Goal: Task Accomplishment & Management: Manage account settings

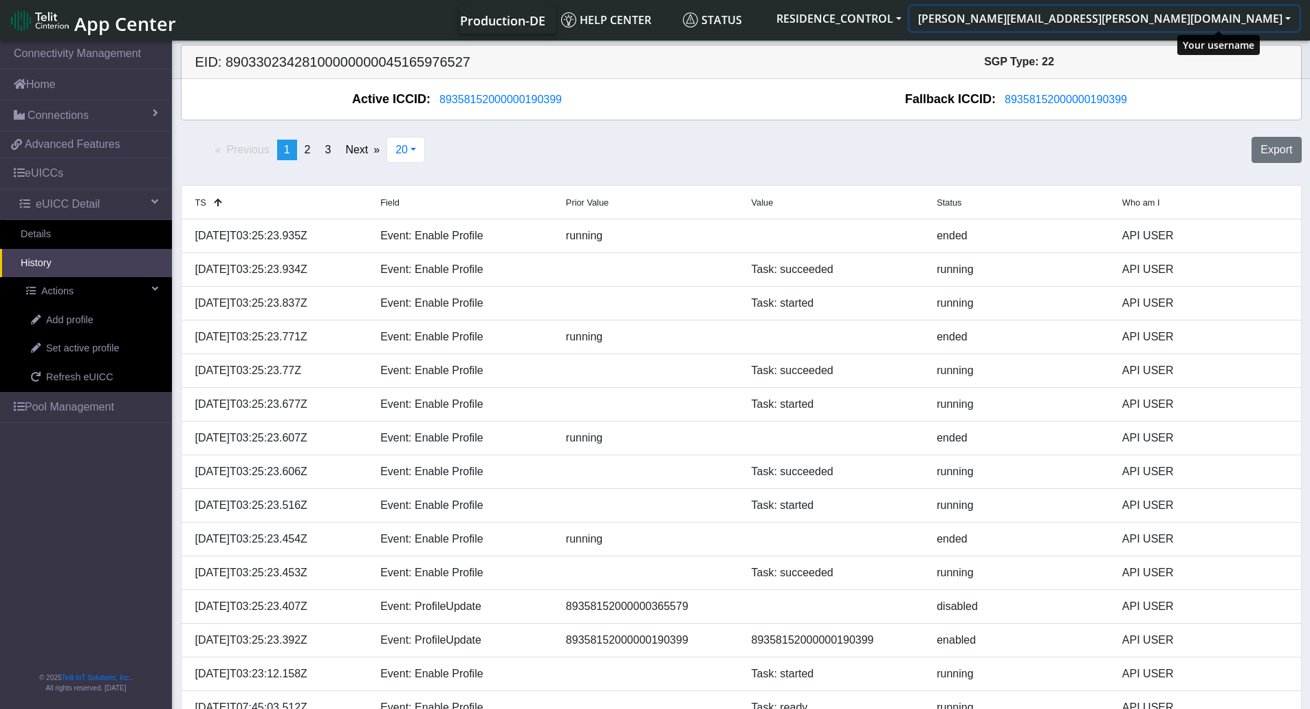
click at [1210, 20] on button "[PERSON_NAME][EMAIL_ADDRESS][PERSON_NAME][DOMAIN_NAME]" at bounding box center [1104, 18] width 389 height 25
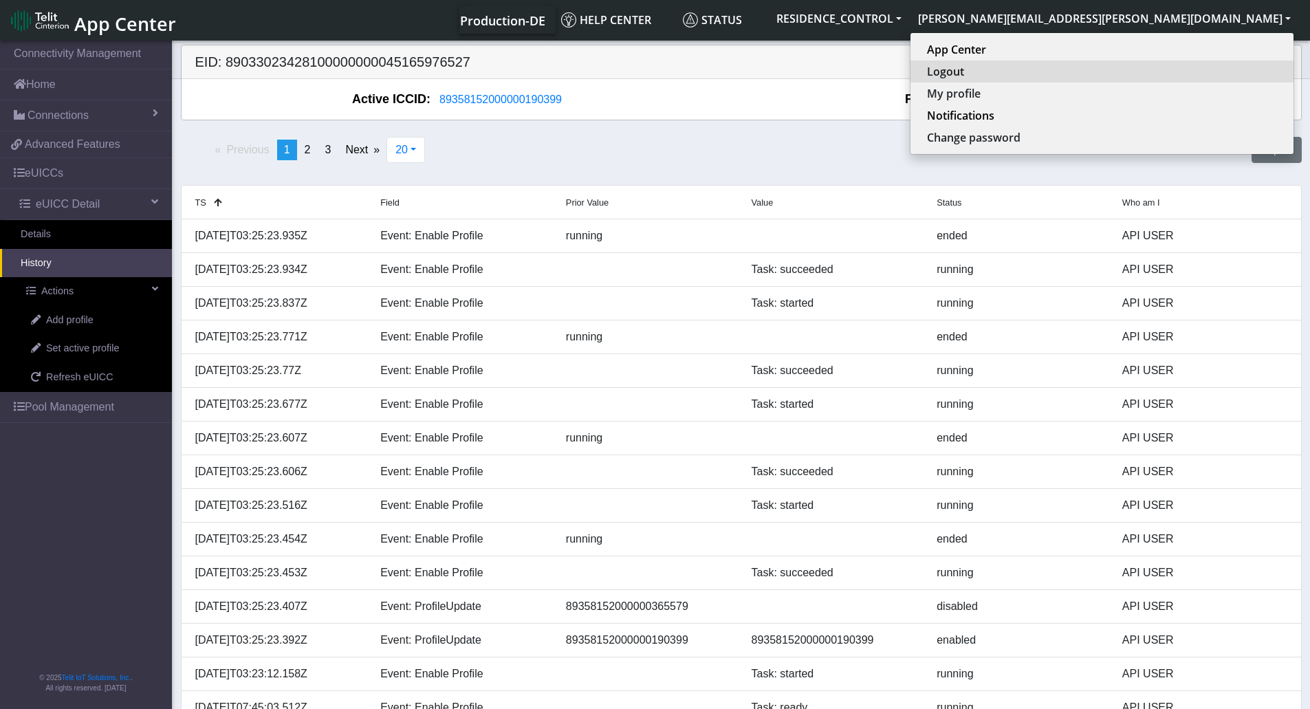
click at [1168, 73] on button "Logout" at bounding box center [1101, 72] width 383 height 22
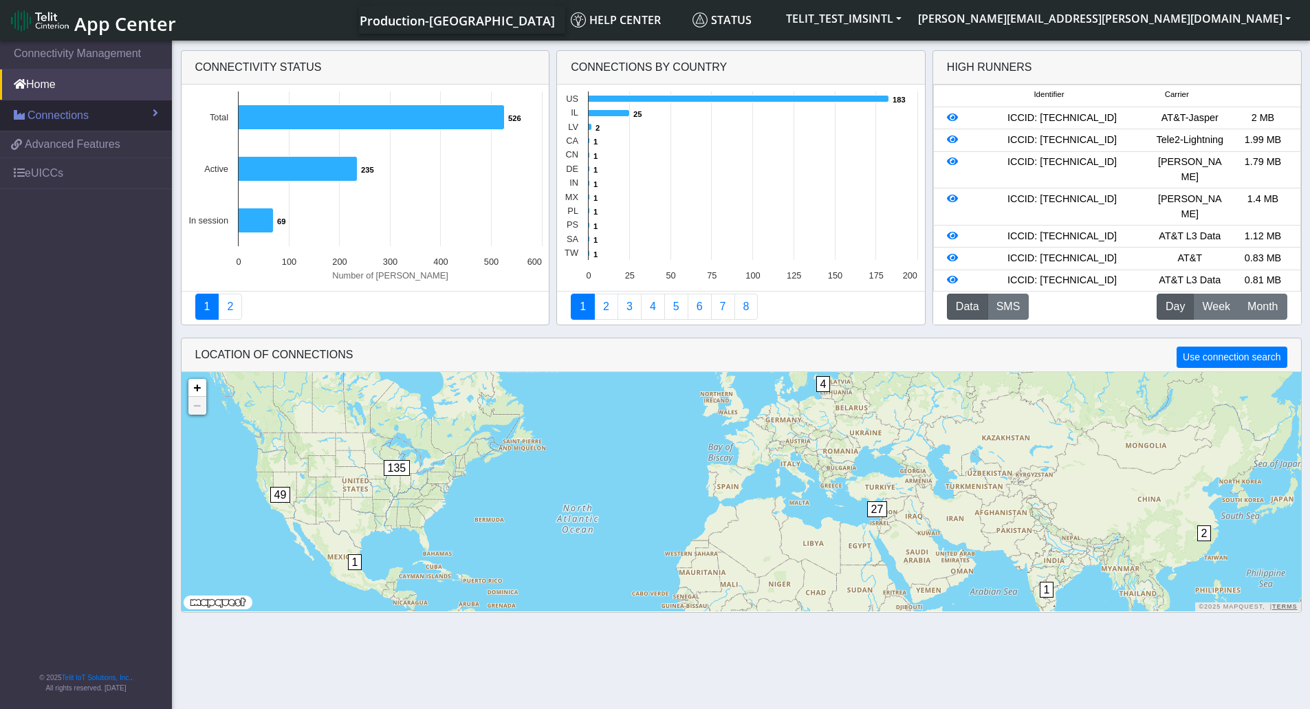
click at [58, 120] on span "Connections" at bounding box center [58, 115] width 61 height 17
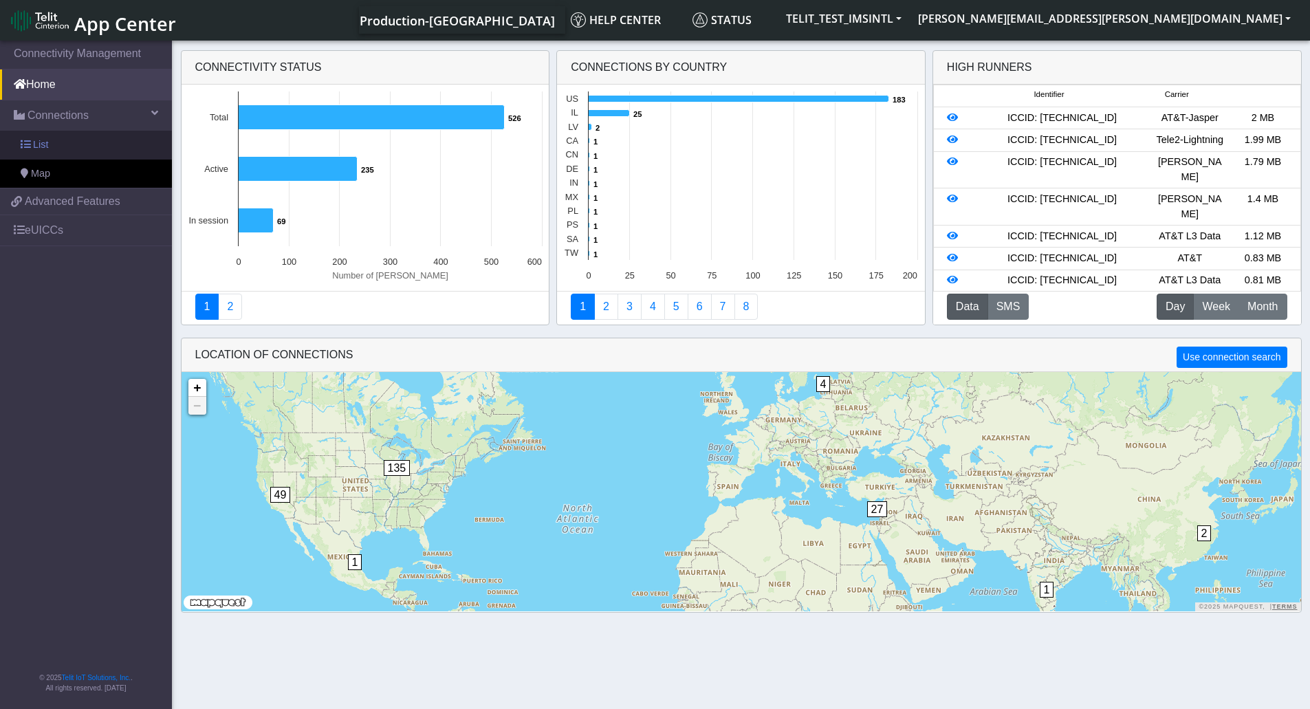
click at [40, 142] on span "List" at bounding box center [40, 145] width 15 height 15
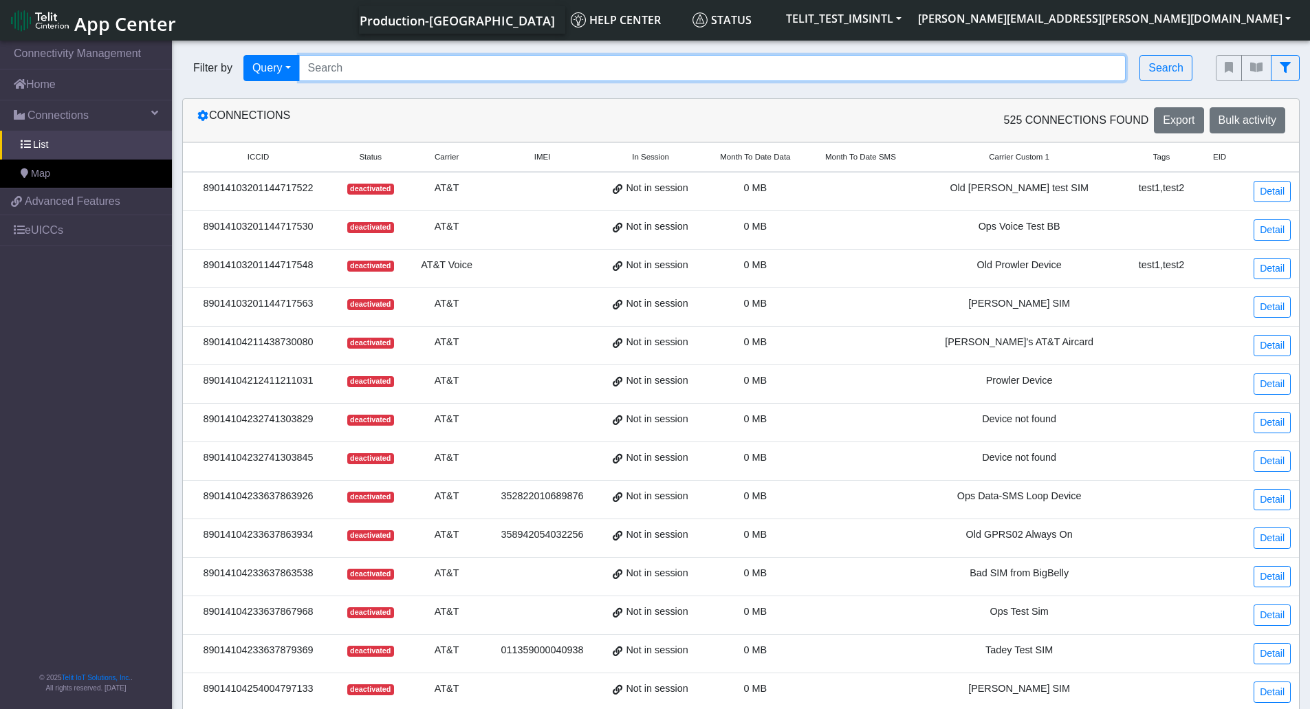
click at [408, 59] on input "Search..." at bounding box center [712, 68] width 827 height 26
paste input "89358152000000587438"
type input "89358152000000587438"
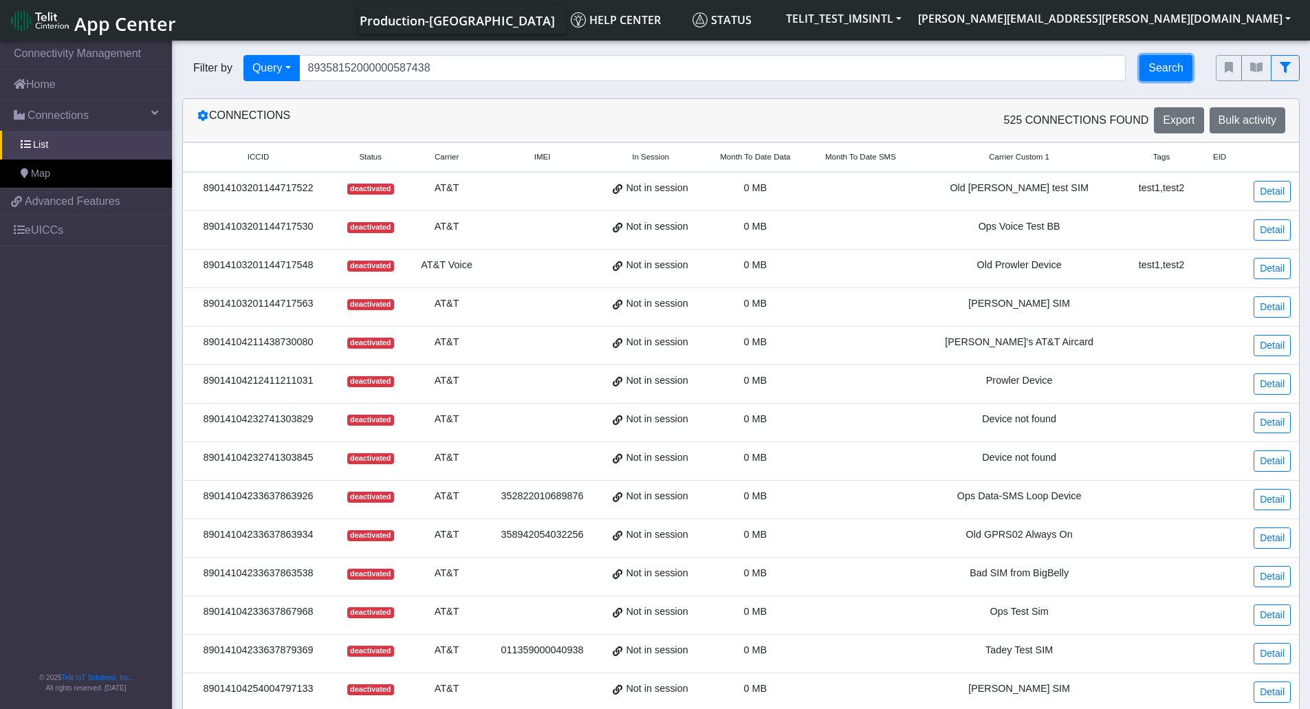
click at [1171, 72] on button "Search" at bounding box center [1165, 68] width 53 height 26
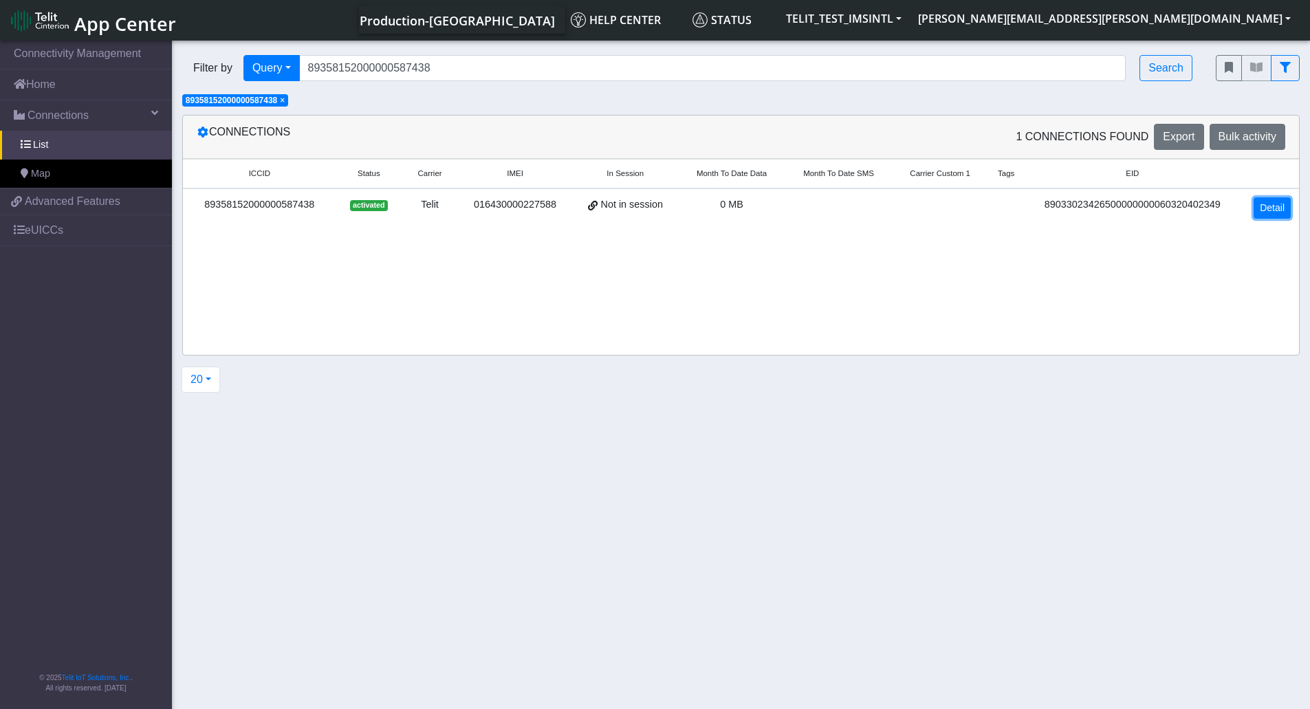
click at [1273, 208] on link "Detail" at bounding box center [1271, 207] width 37 height 21
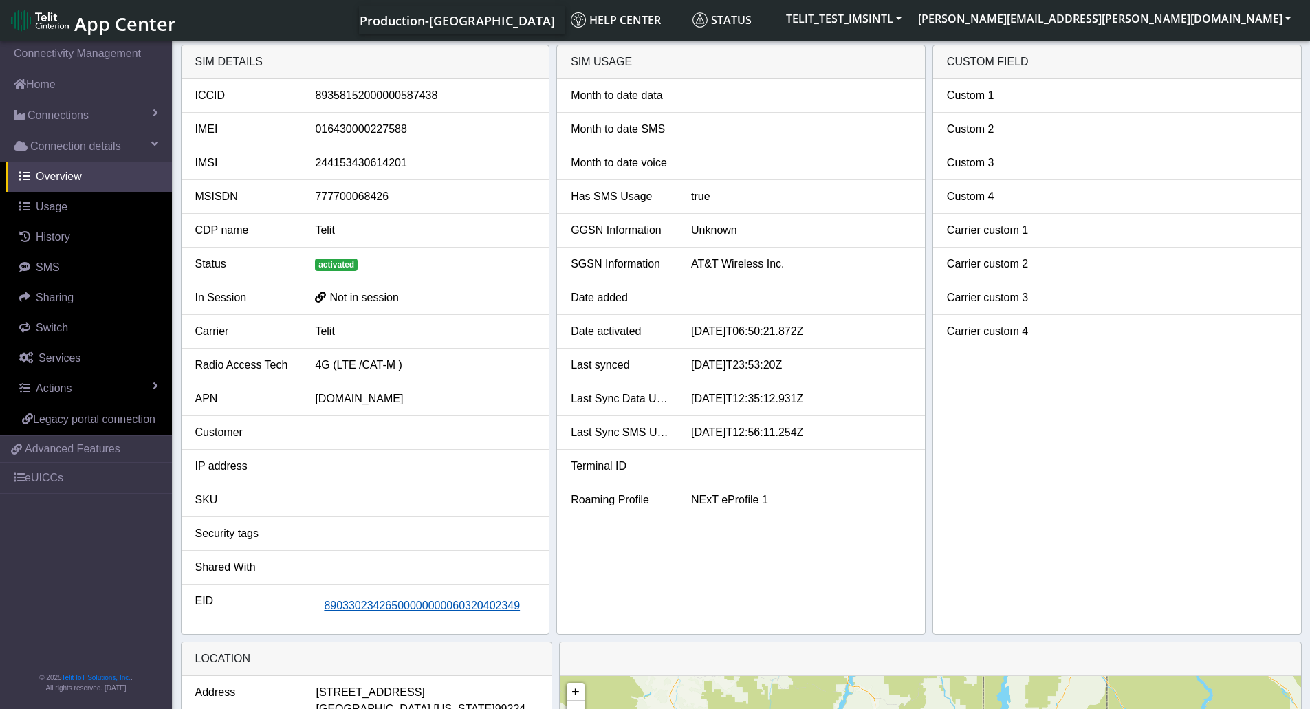
click at [451, 604] on span "89033023426500000000060320402349" at bounding box center [422, 606] width 196 height 12
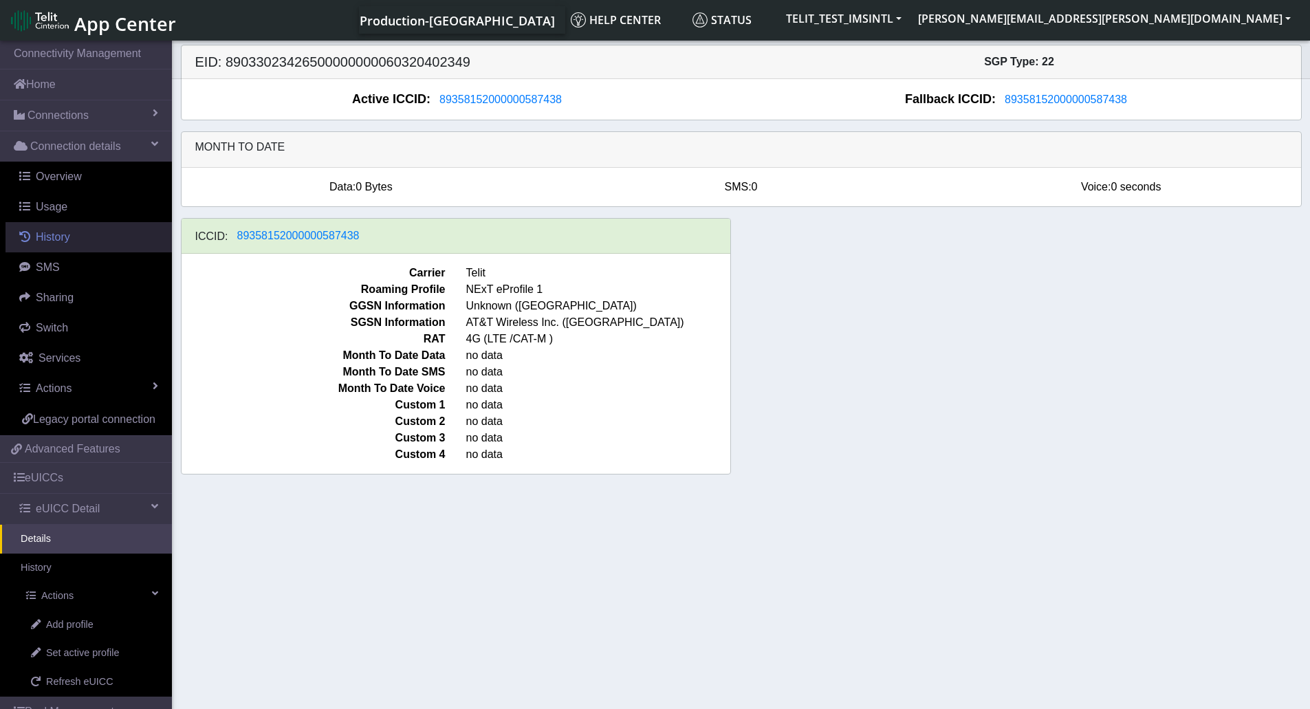
click at [54, 239] on span "History" at bounding box center [53, 237] width 34 height 12
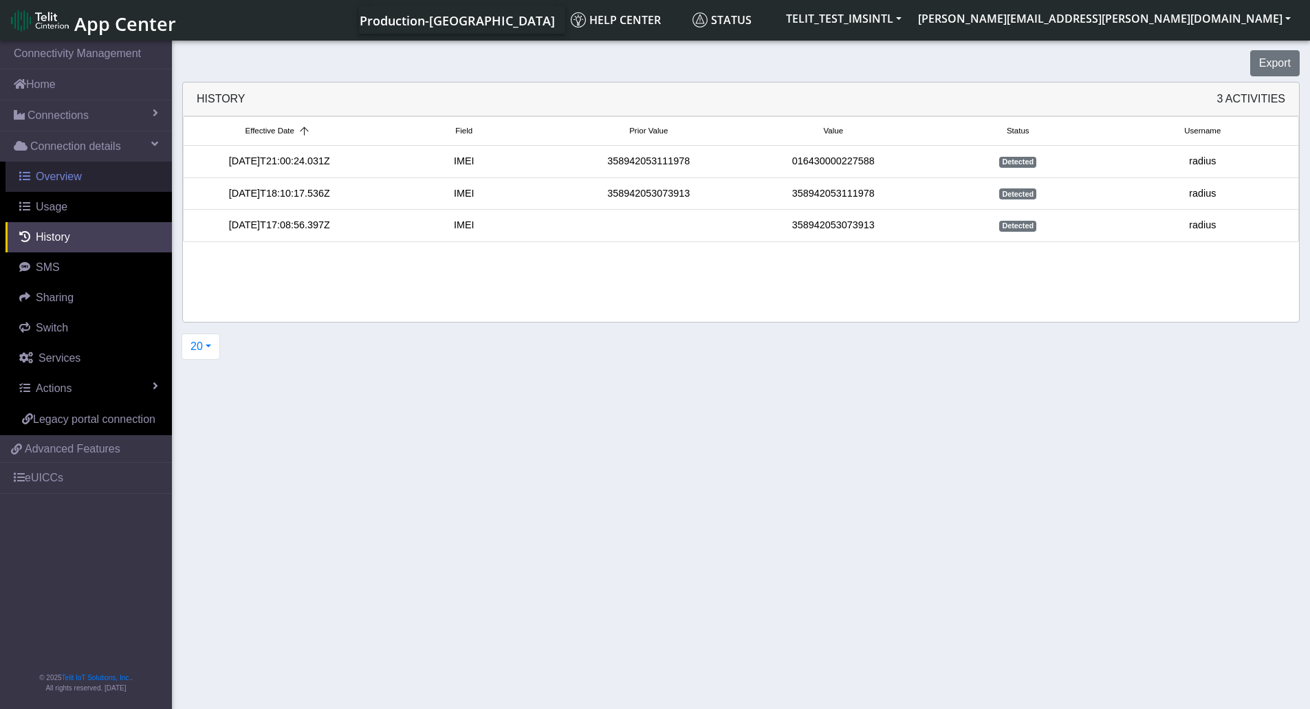
click at [56, 177] on span "Overview" at bounding box center [59, 177] width 46 height 12
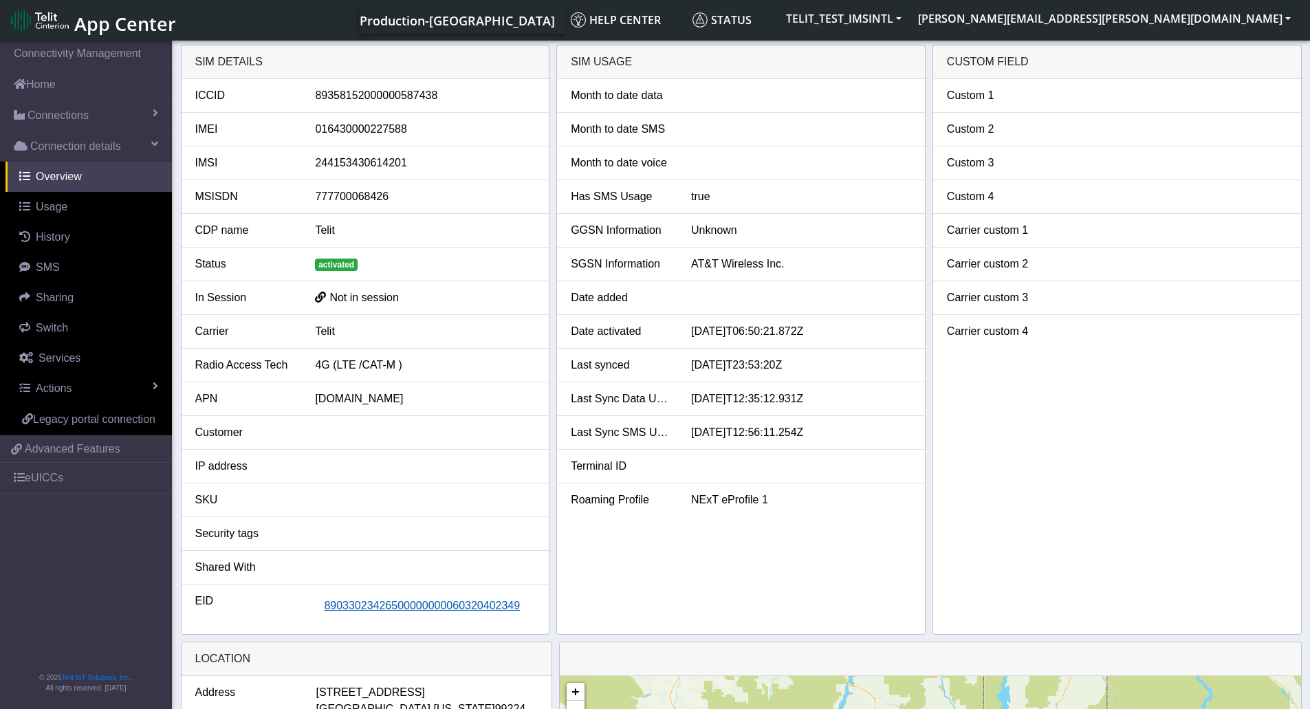
click at [459, 610] on span "89033023426500000000060320402349" at bounding box center [422, 606] width 196 height 12
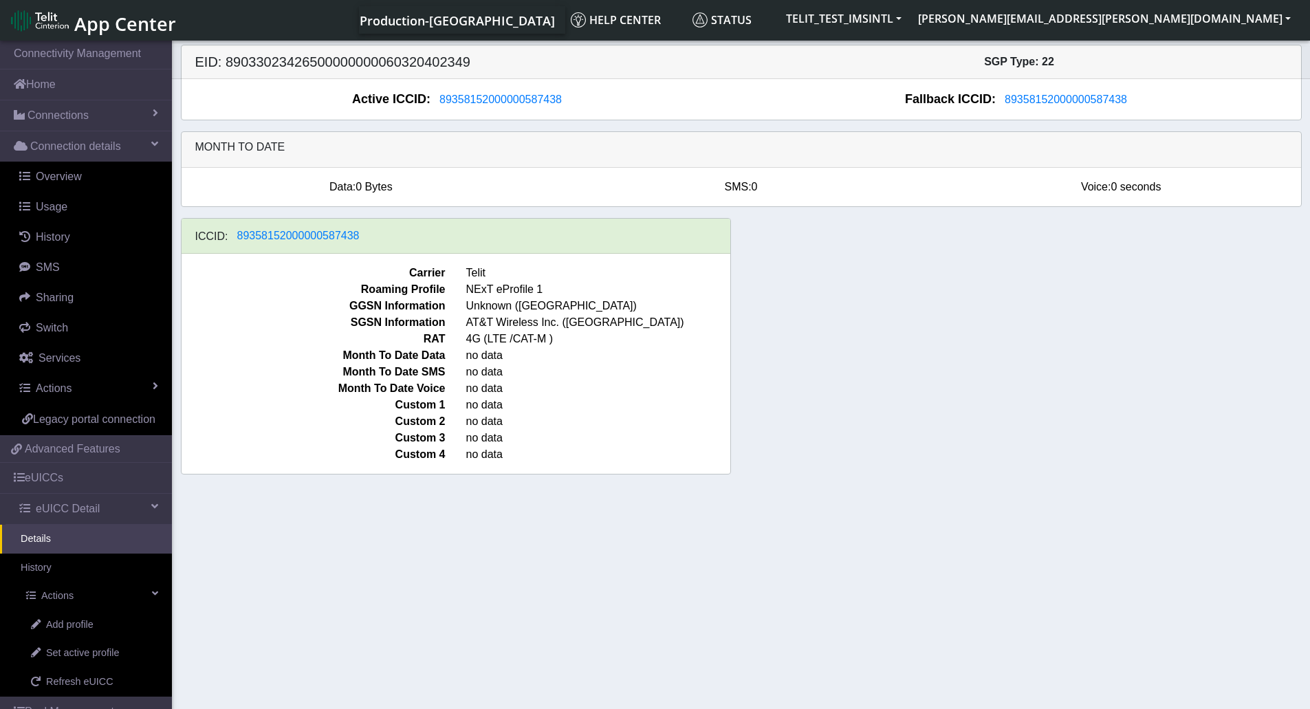
click at [1008, 418] on div "ICCID: 89358152000000587438 Carrier Telit Roaming Profile NExT eProfile 1 GGSN …" at bounding box center [741, 351] width 1141 height 267
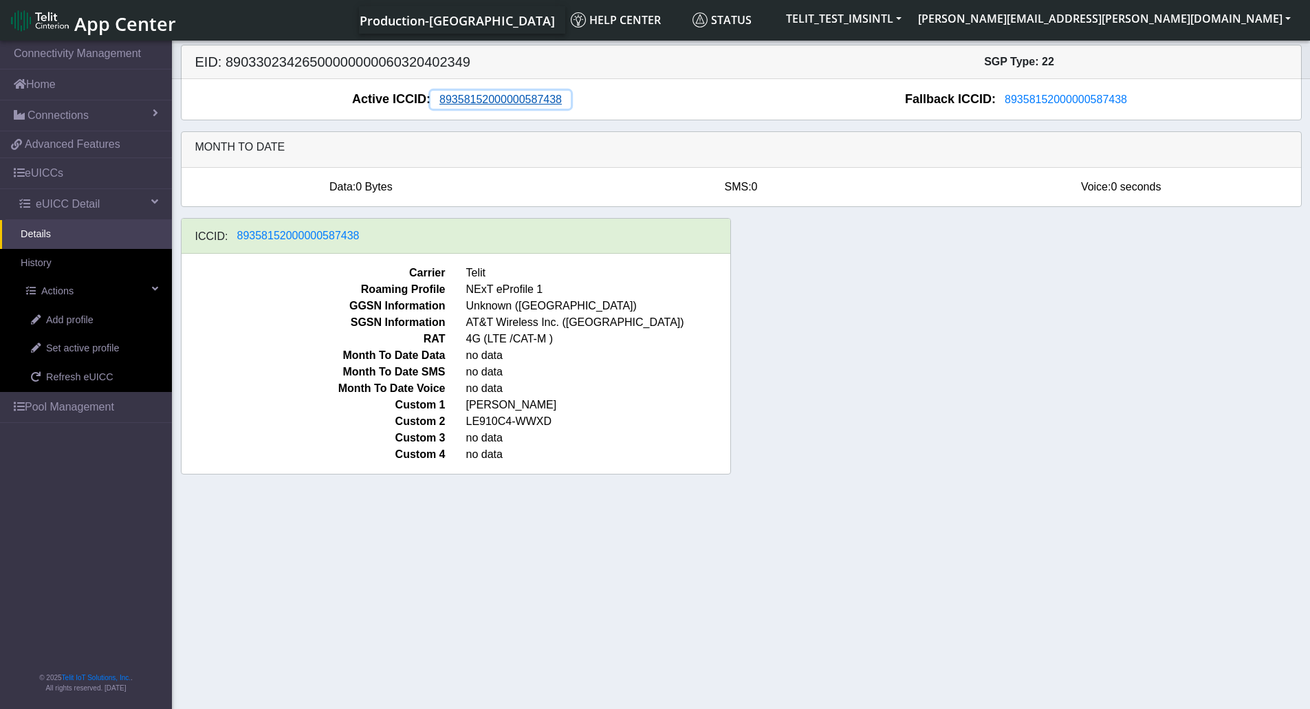
click at [496, 101] on span "89358152000000587438" at bounding box center [500, 100] width 122 height 12
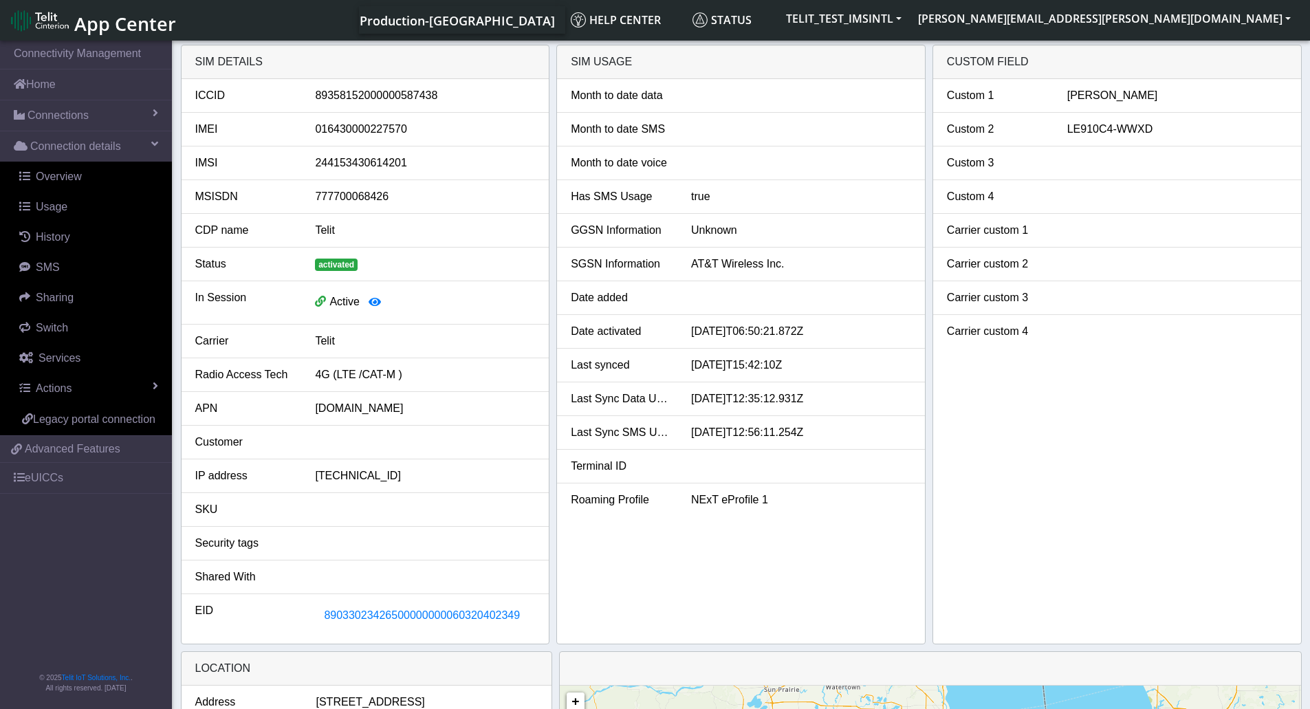
drag, startPoint x: 1150, startPoint y: 126, endPoint x: 1072, endPoint y: 126, distance: 78.4
click at [1072, 126] on div "LE910C4-WWXD" at bounding box center [1177, 129] width 241 height 17
click at [1068, 128] on div "LE910C4-WWXD" at bounding box center [1177, 129] width 241 height 17
click at [38, 481] on link "eUICCs" at bounding box center [86, 478] width 172 height 30
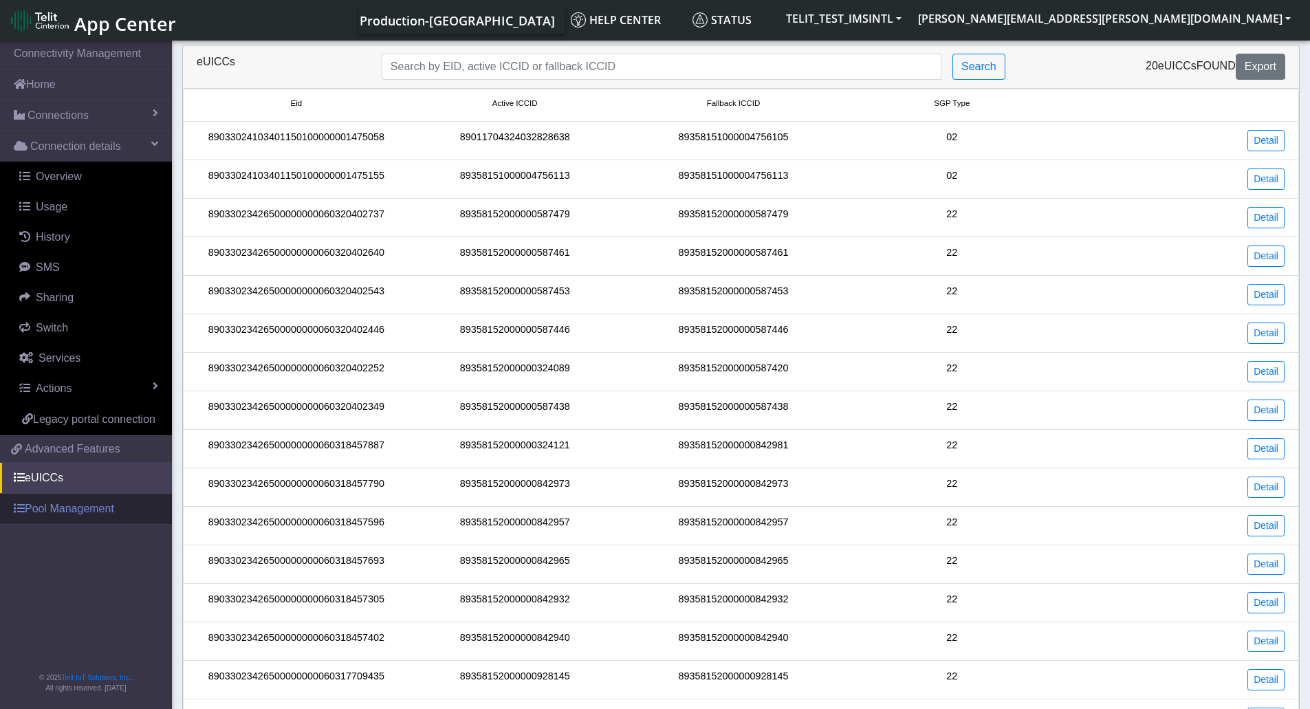
click at [63, 509] on link "Pool Management" at bounding box center [86, 509] width 172 height 30
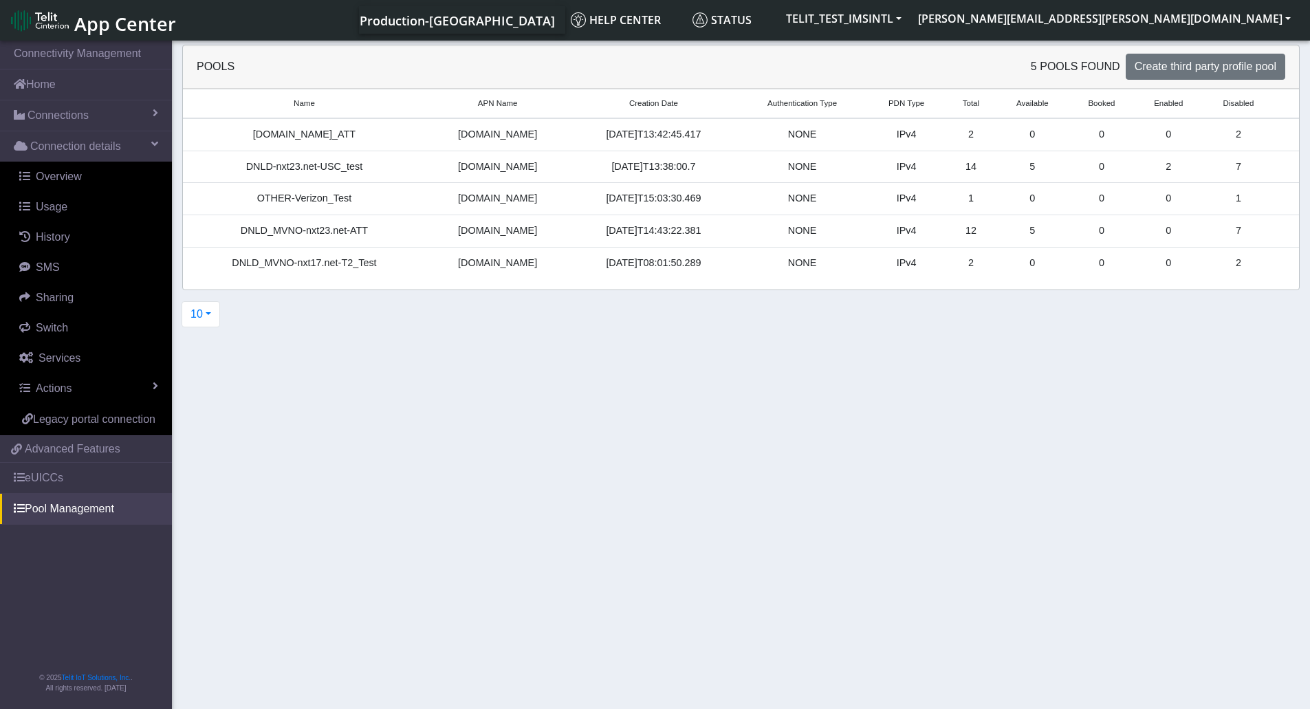
click at [433, 372] on section "Connectivity Management Home Connections List Map Connection details Overview U…" at bounding box center [655, 376] width 1310 height 676
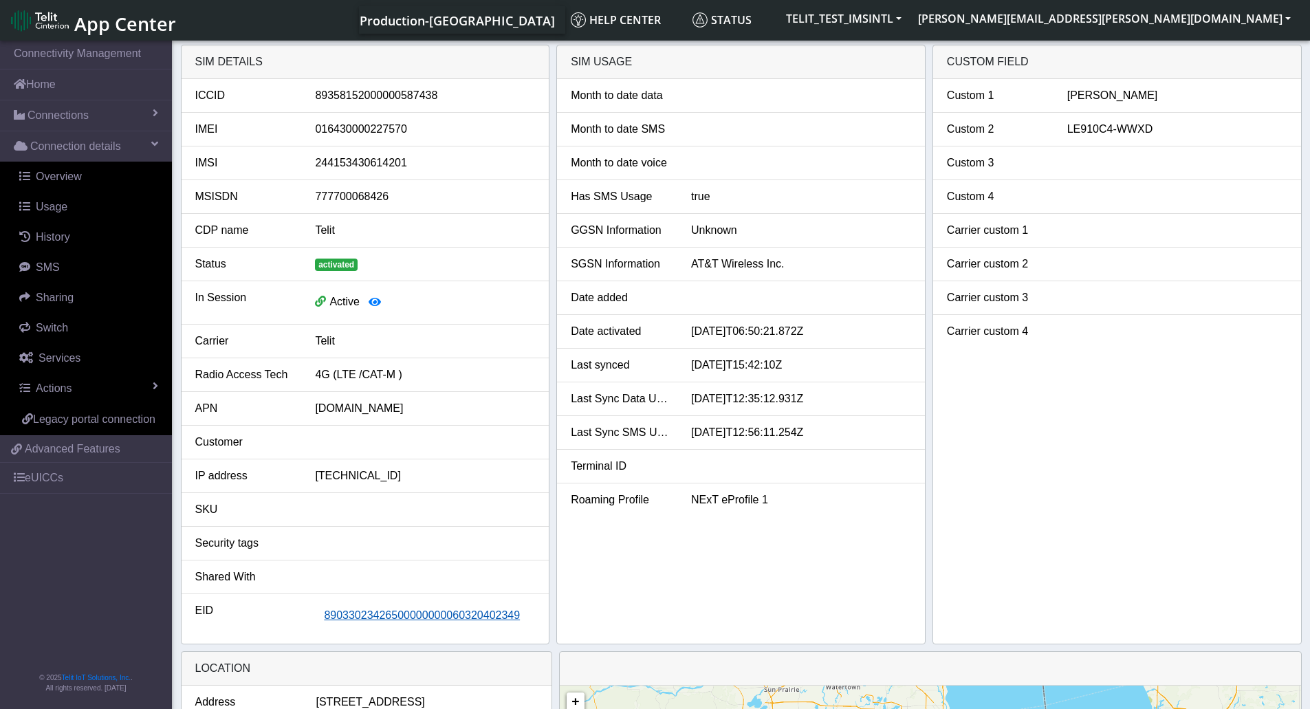
click at [419, 615] on span "89033023426500000000060320402349" at bounding box center [422, 615] width 196 height 12
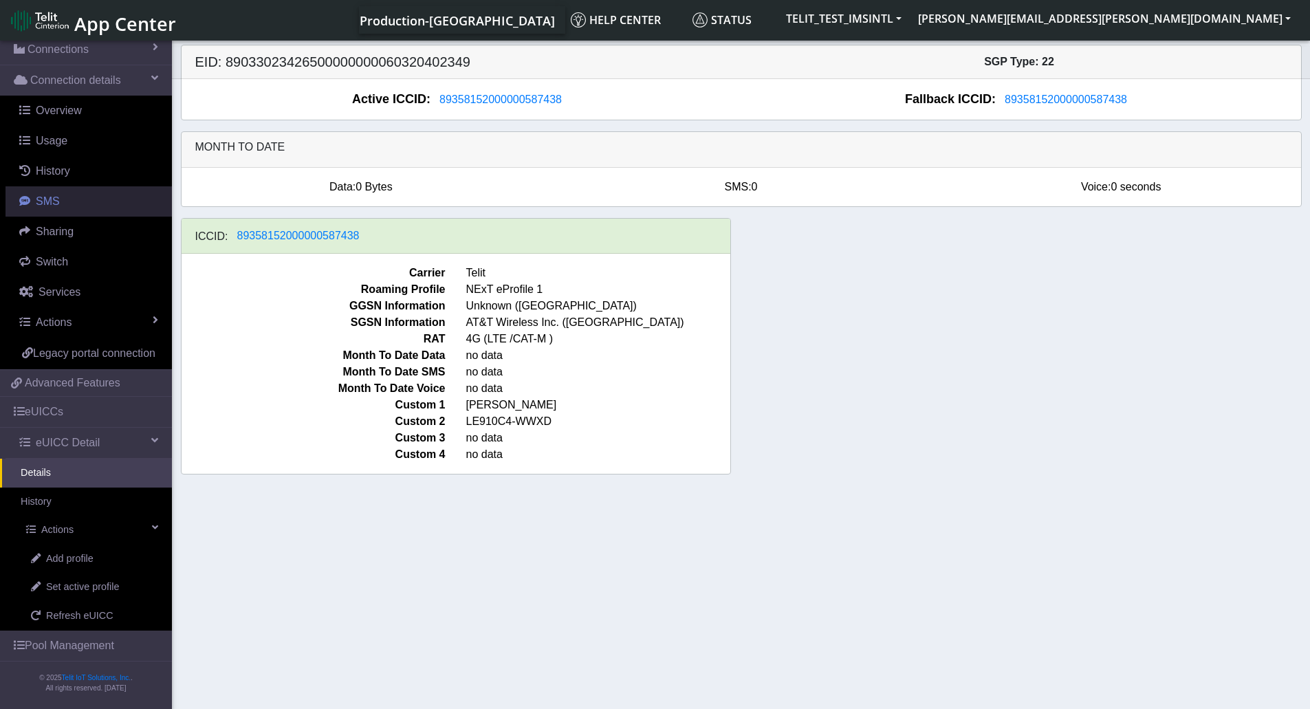
scroll to position [5, 0]
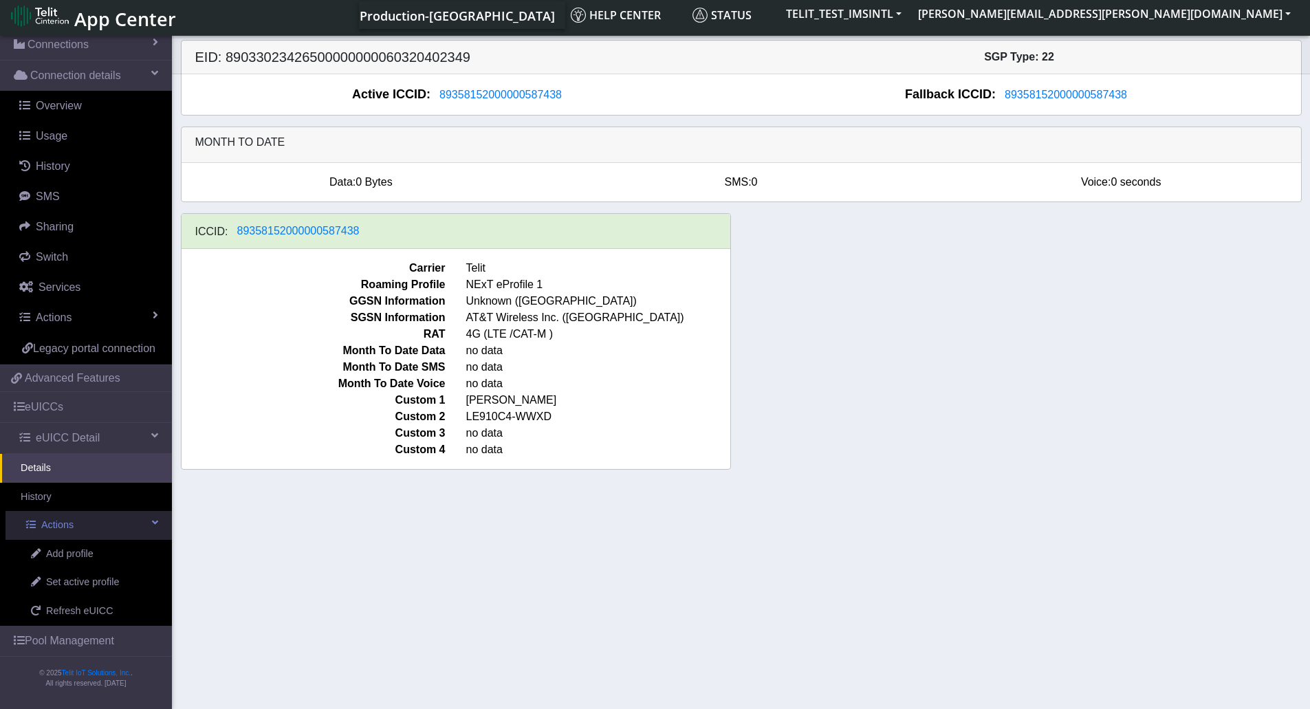
click at [141, 524] on link "Actions" at bounding box center [89, 525] width 166 height 29
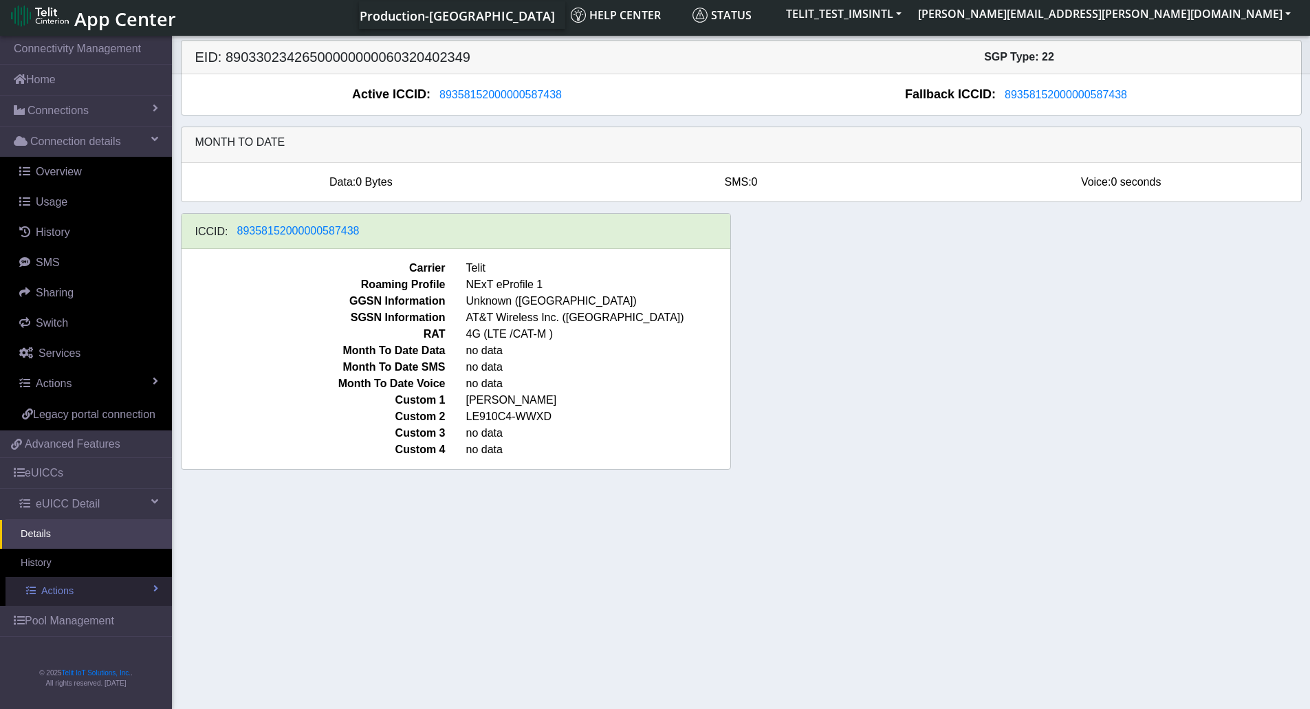
scroll to position [0, 0]
click at [150, 593] on link "Actions" at bounding box center [89, 591] width 166 height 29
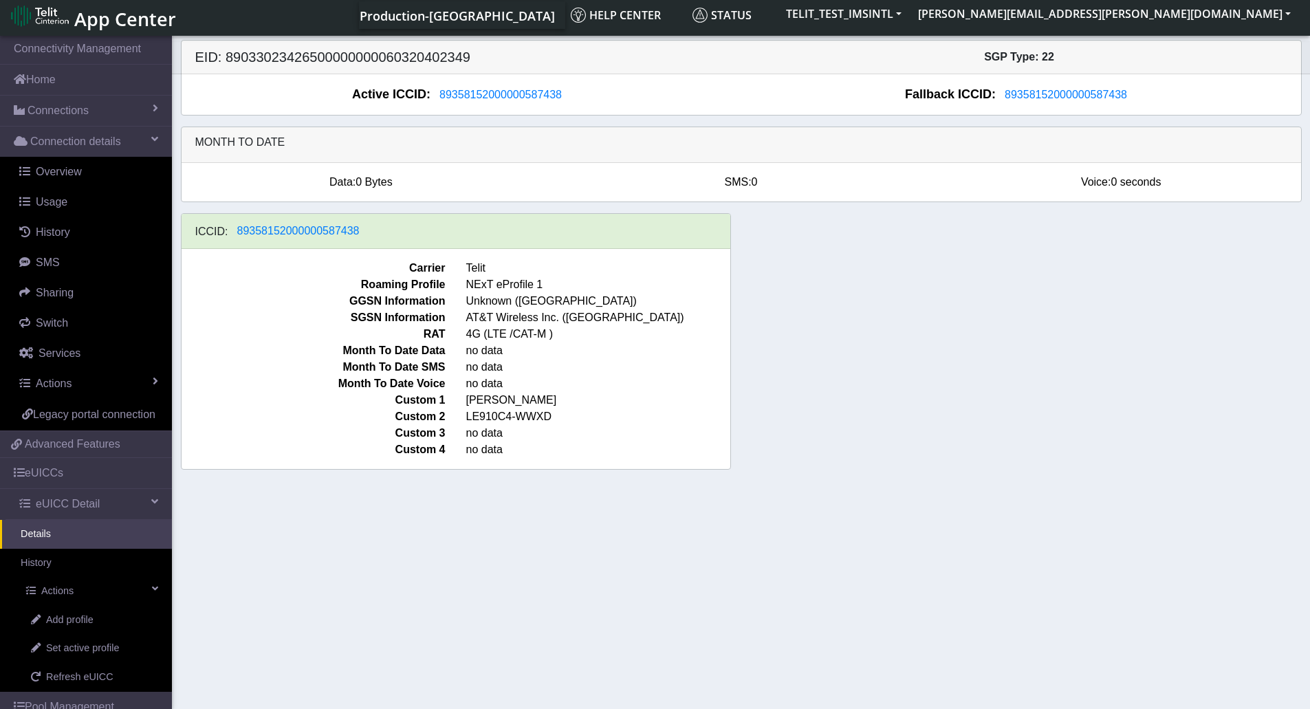
scroll to position [83, 0]
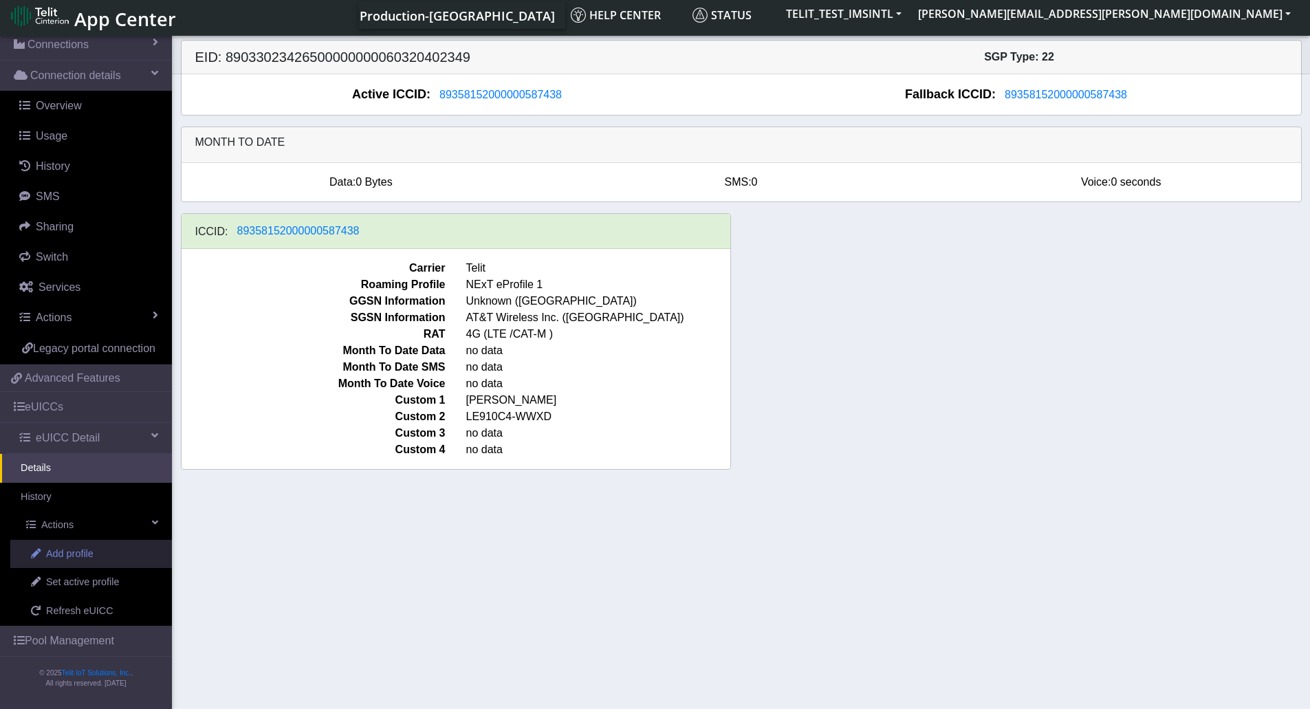
click at [72, 556] on span "Add profile" at bounding box center [69, 554] width 47 height 15
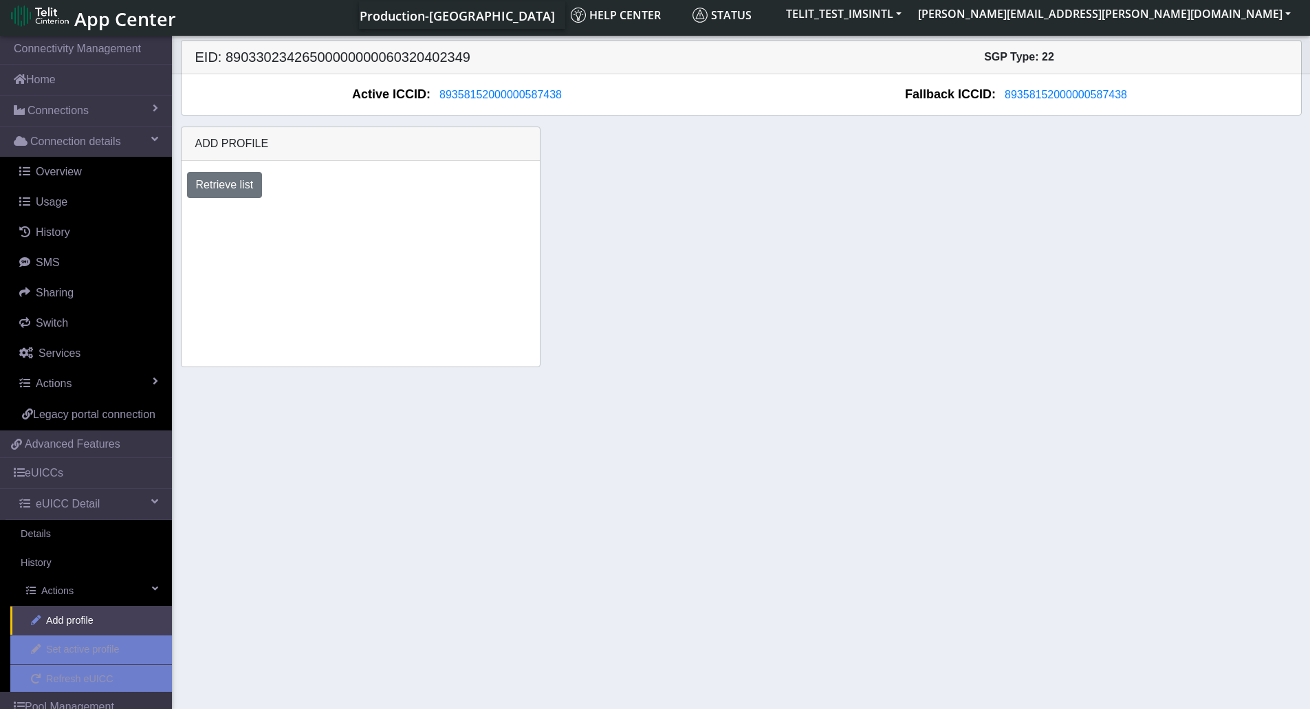
scroll to position [83, 0]
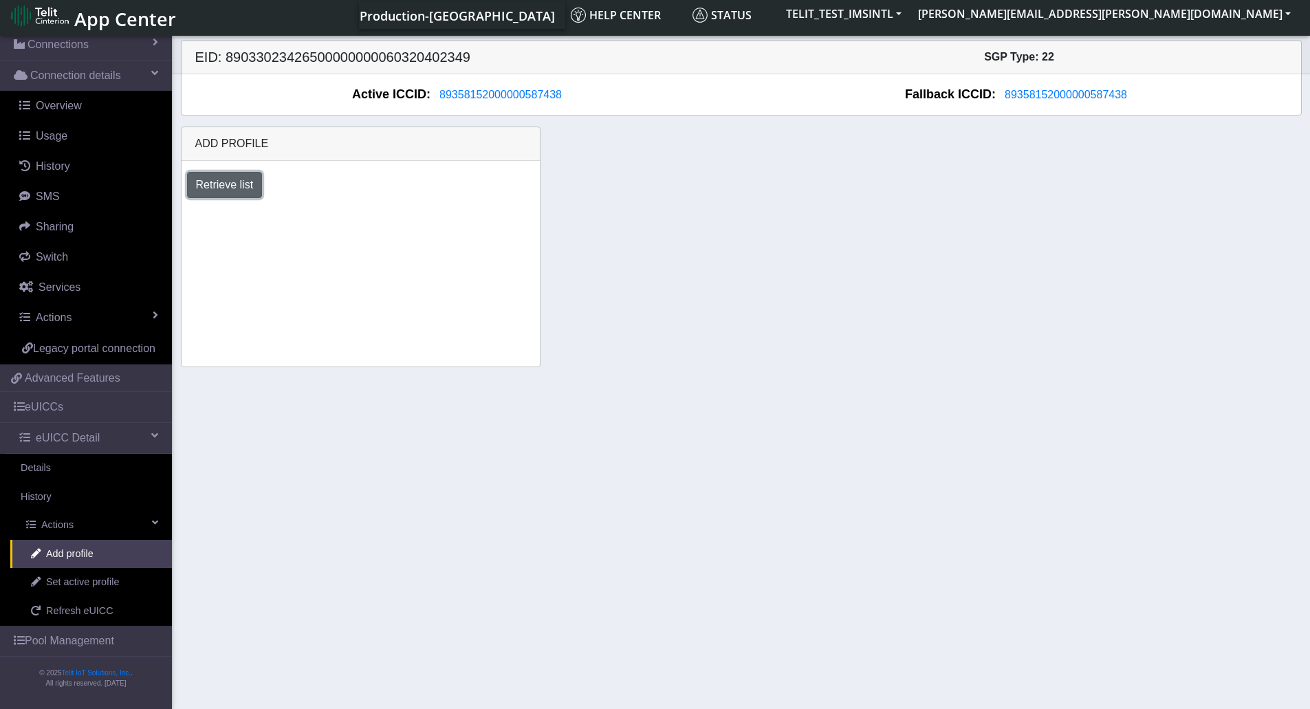
click at [226, 180] on button "Retrieve list" at bounding box center [225, 185] width 76 height 26
click at [377, 214] on div "Select profile to add OTHER-nxt23.net_ATT DNLD-nxt23.net-USC_test OTHER-Verizon…" at bounding box center [285, 222] width 216 height 26
click at [373, 219] on select "Select profile to add OTHER-nxt23.net_ATT DNLD-nxt23.net-USC_test OTHER-Verizon…" at bounding box center [284, 222] width 195 height 26
select select "1fc7fafb-408b-426d-8eed-4ade4333d7a7"
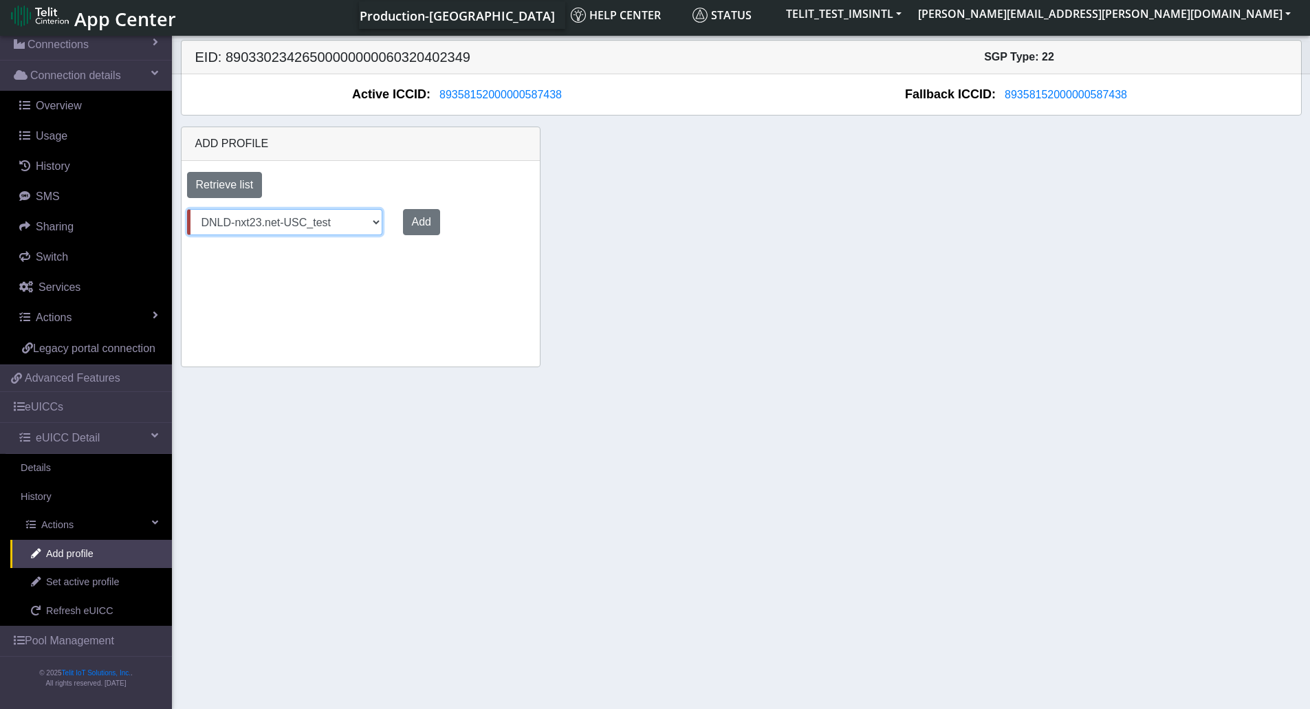
click at [187, 209] on select "Select profile to add OTHER-nxt23.net_ATT DNLD-nxt23.net-USC_test OTHER-Verizon…" at bounding box center [284, 222] width 195 height 26
click at [415, 226] on button "Add" at bounding box center [418, 222] width 37 height 26
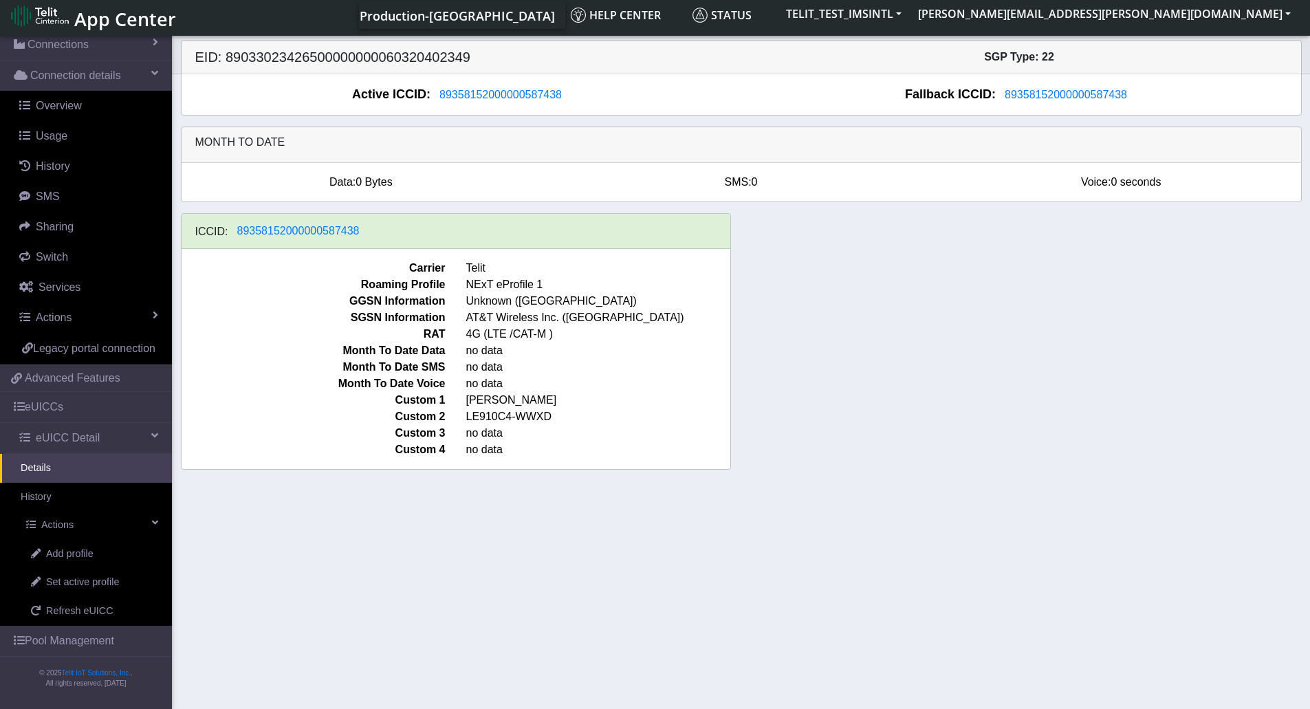
click at [868, 536] on section "Connectivity Management Home Connections List Map Connection details Overview U…" at bounding box center [655, 371] width 1310 height 676
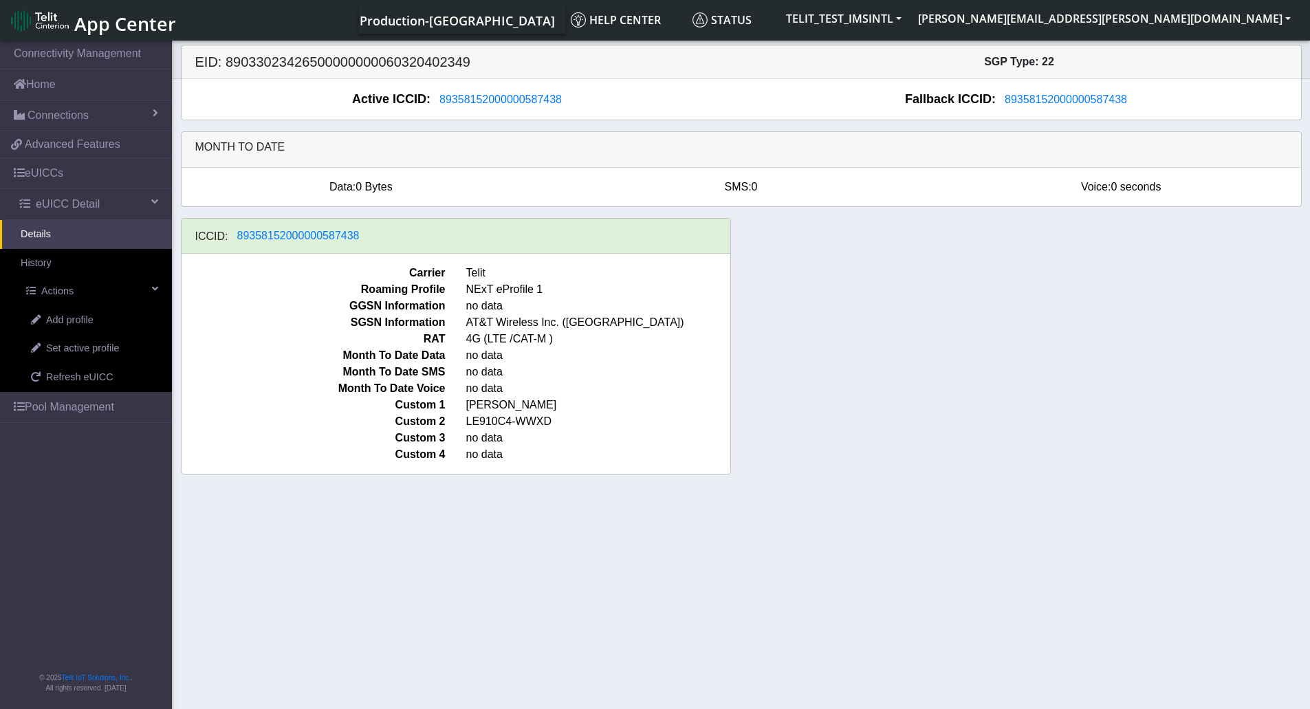
click at [863, 380] on div "ICCID: [TECHNICAL_ID] Carrier Telit Roaming Profile NExT eProfile 1 GGSN Inform…" at bounding box center [741, 351] width 1141 height 267
click at [76, 373] on span "Refresh eUICC" at bounding box center [79, 377] width 67 height 15
click at [778, 591] on section "Connectivity Management Home Connections List Map 86530d751136c3ebd10896c6126e2…" at bounding box center [655, 376] width 1310 height 676
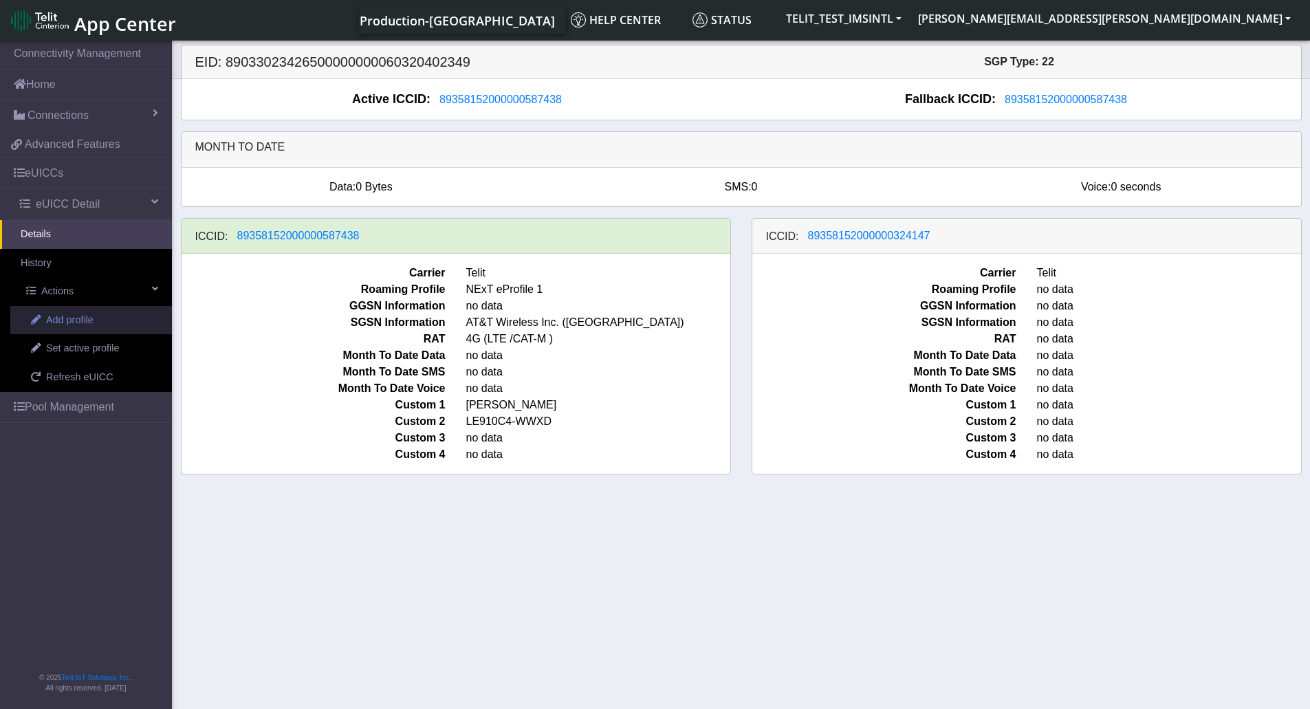
click at [72, 324] on span "Add profile" at bounding box center [69, 320] width 47 height 15
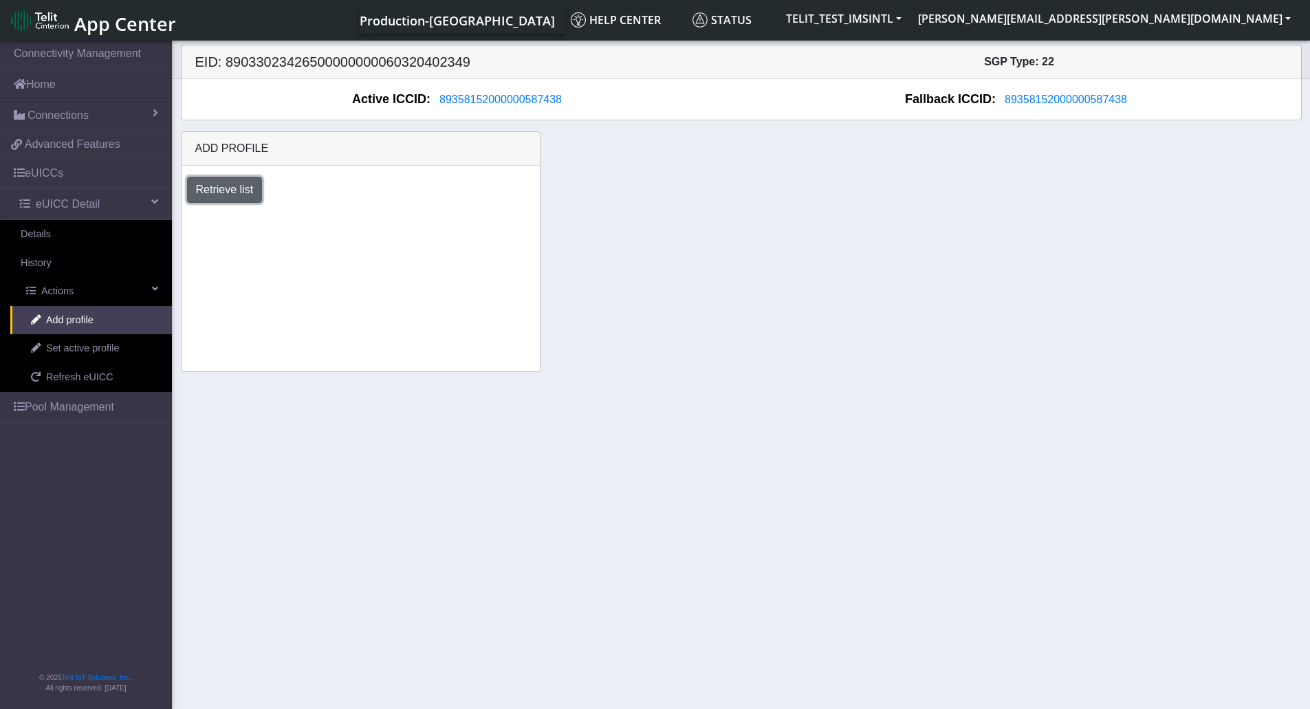
click at [217, 194] on button "Retrieve list" at bounding box center [225, 190] width 76 height 26
click at [373, 234] on select "Select profile to add OTHER-nxt23.net_ATT DNLD-nxt23.net-USC_test OTHER-Verizon…" at bounding box center [284, 227] width 195 height 26
select select "b45db35c-d63d-4434-a746-874259ad27d0"
click at [187, 214] on select "Select profile to add OTHER-nxt23.net_ATT DNLD-nxt23.net-USC_test OTHER-Verizon…" at bounding box center [284, 227] width 195 height 26
click at [409, 230] on button "Add" at bounding box center [418, 227] width 37 height 26
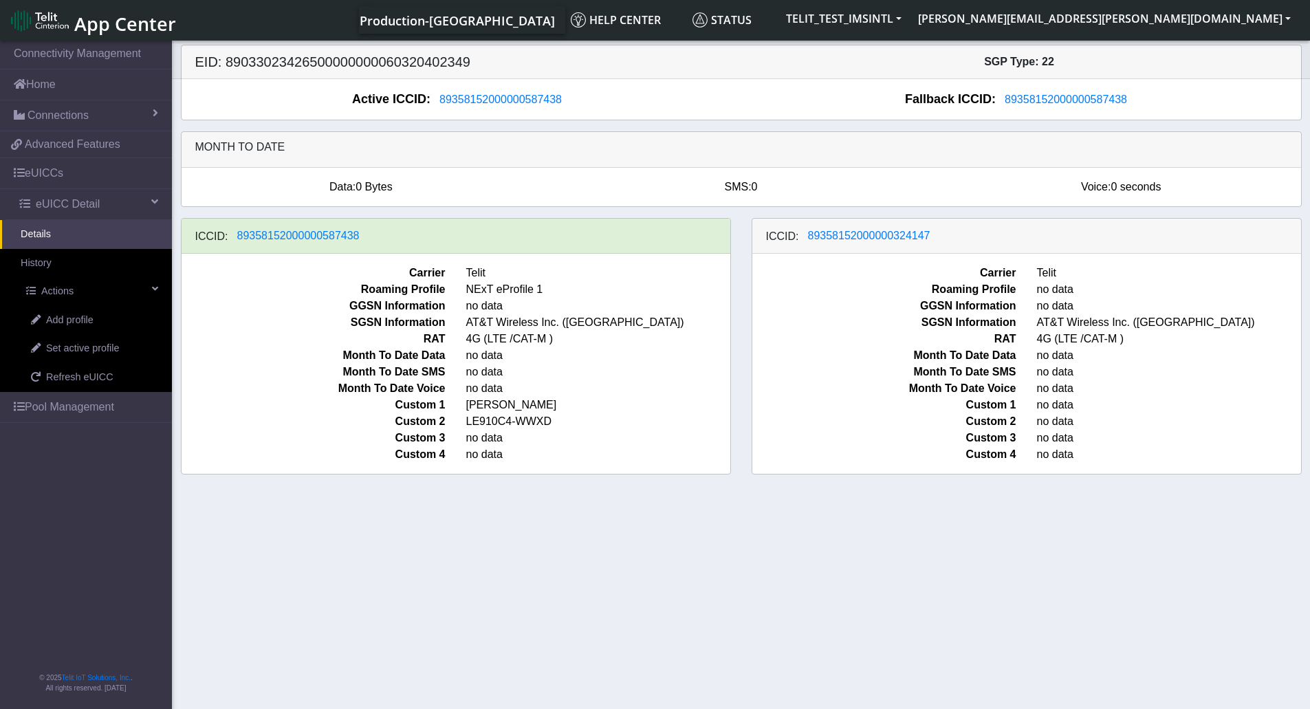
click at [693, 582] on section "Connectivity Management Home Connections List Map 86530d751136c3ebd10896c6126e2…" at bounding box center [655, 376] width 1310 height 676
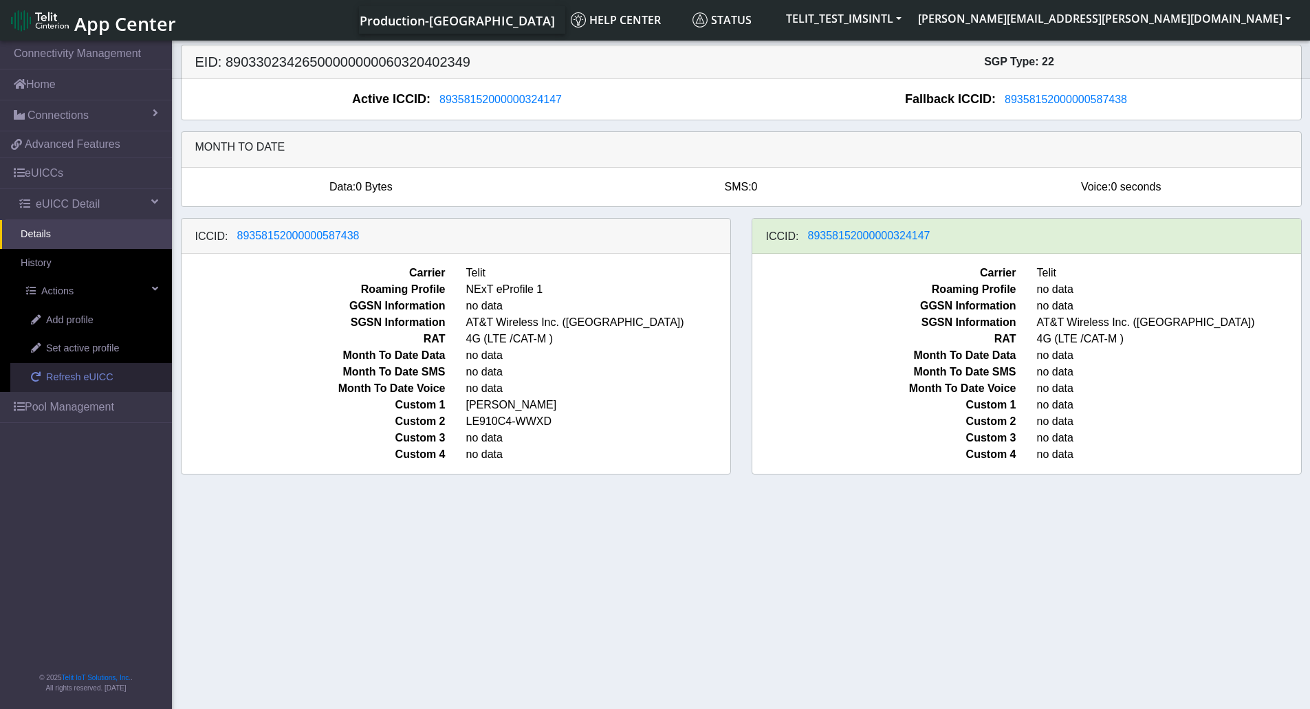
click at [80, 376] on span "Refresh eUICC" at bounding box center [79, 377] width 67 height 15
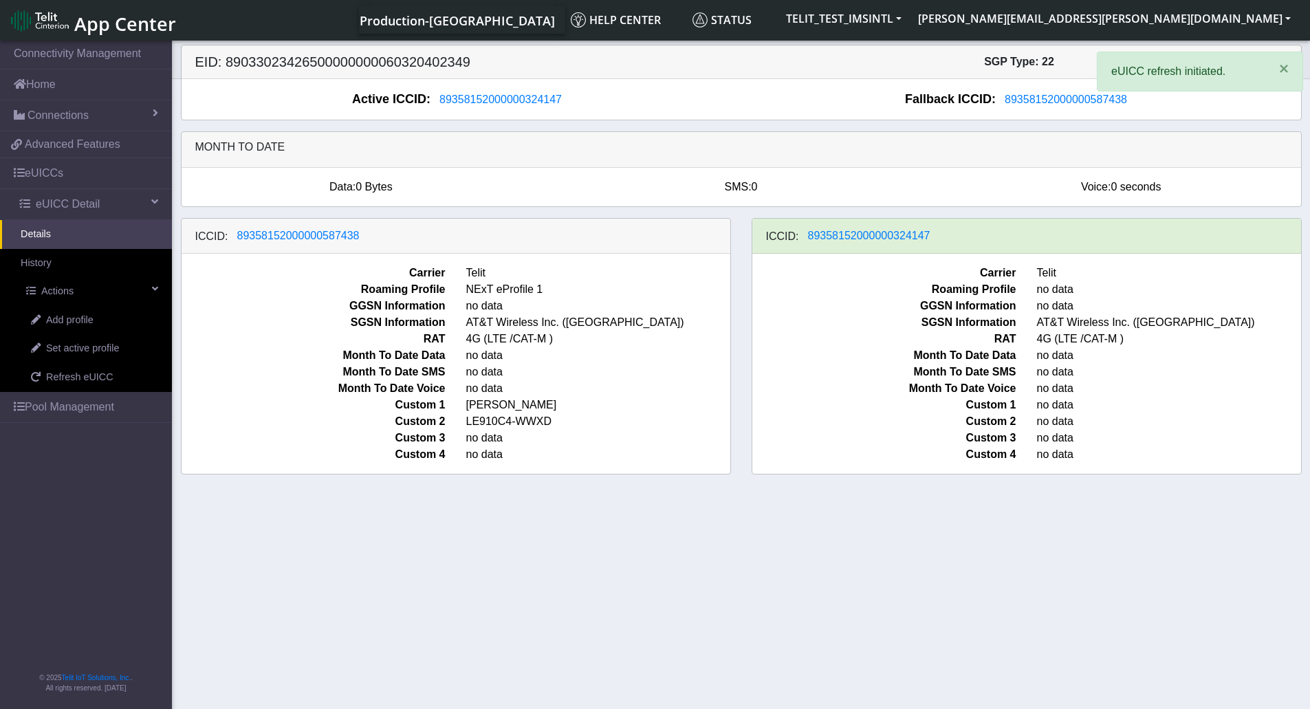
click at [980, 608] on section "Connectivity Management Home Connections List Map 86530d751136c3ebd10896c6126e2…" at bounding box center [655, 376] width 1310 height 676
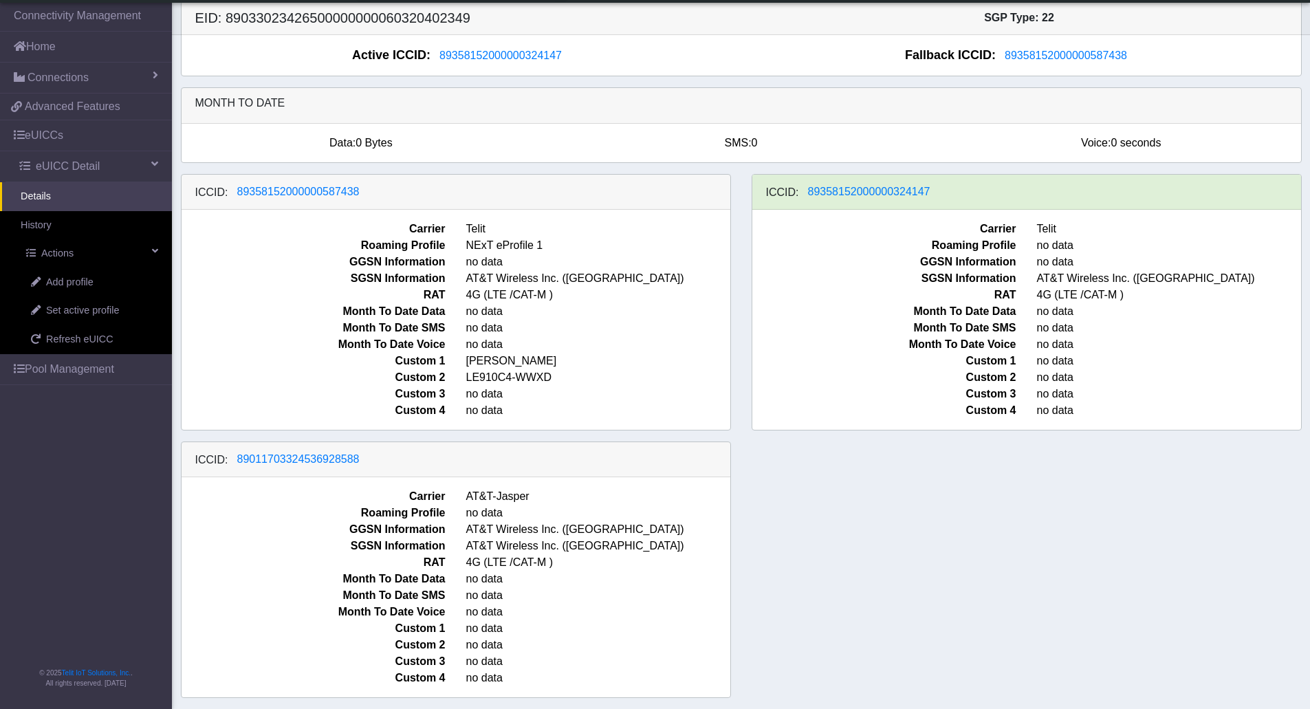
scroll to position [8, 0]
click at [1084, 494] on div "ICCID: [TECHNICAL_ID] Carrier Telit Roaming Profile NExT eProfile 1 GGSN Inform…" at bounding box center [741, 441] width 1141 height 535
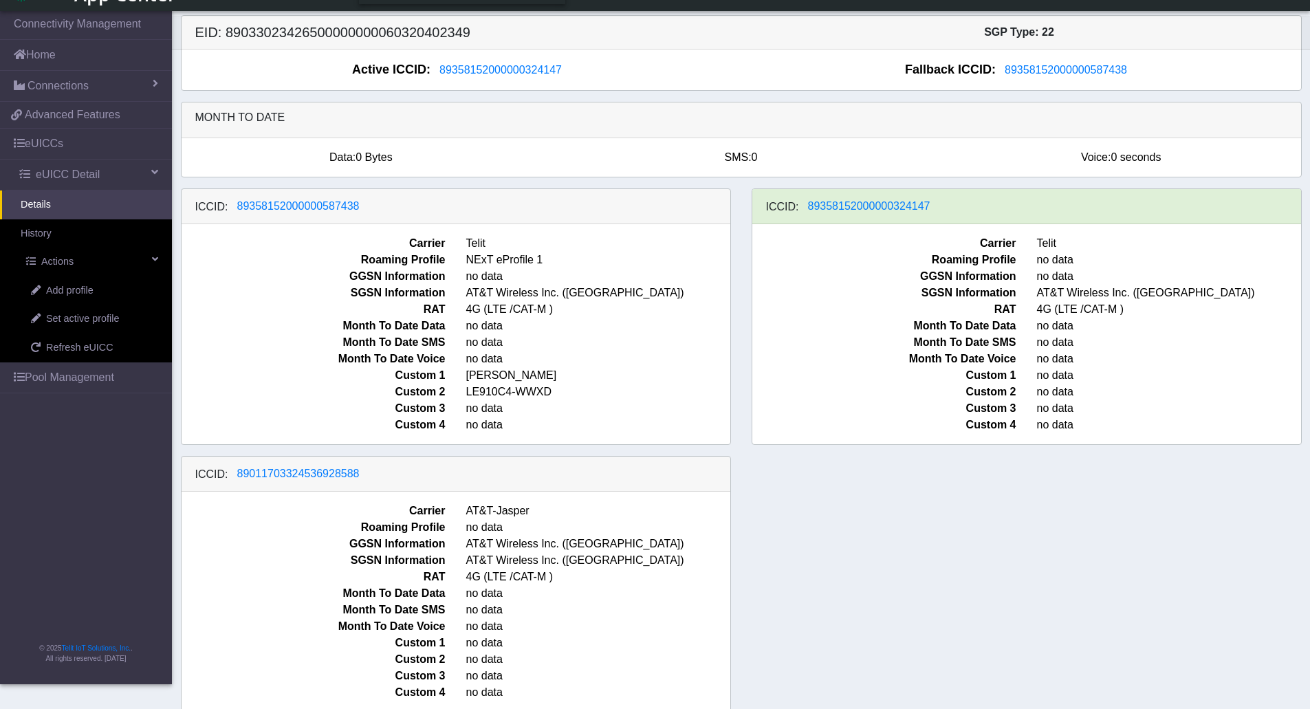
scroll to position [8, 0]
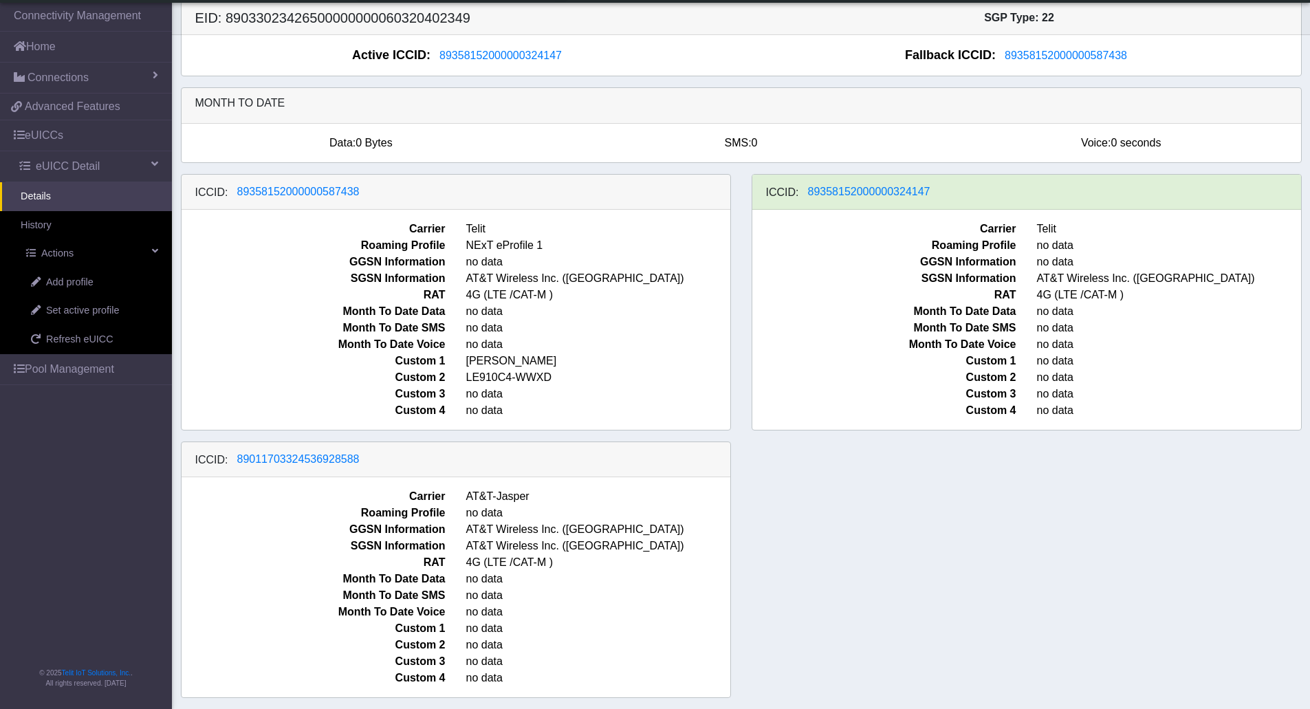
click at [892, 556] on div "ICCID: [TECHNICAL_ID] Carrier Telit Roaming Profile NExT eProfile 1 GGSN Inform…" at bounding box center [741, 441] width 1141 height 535
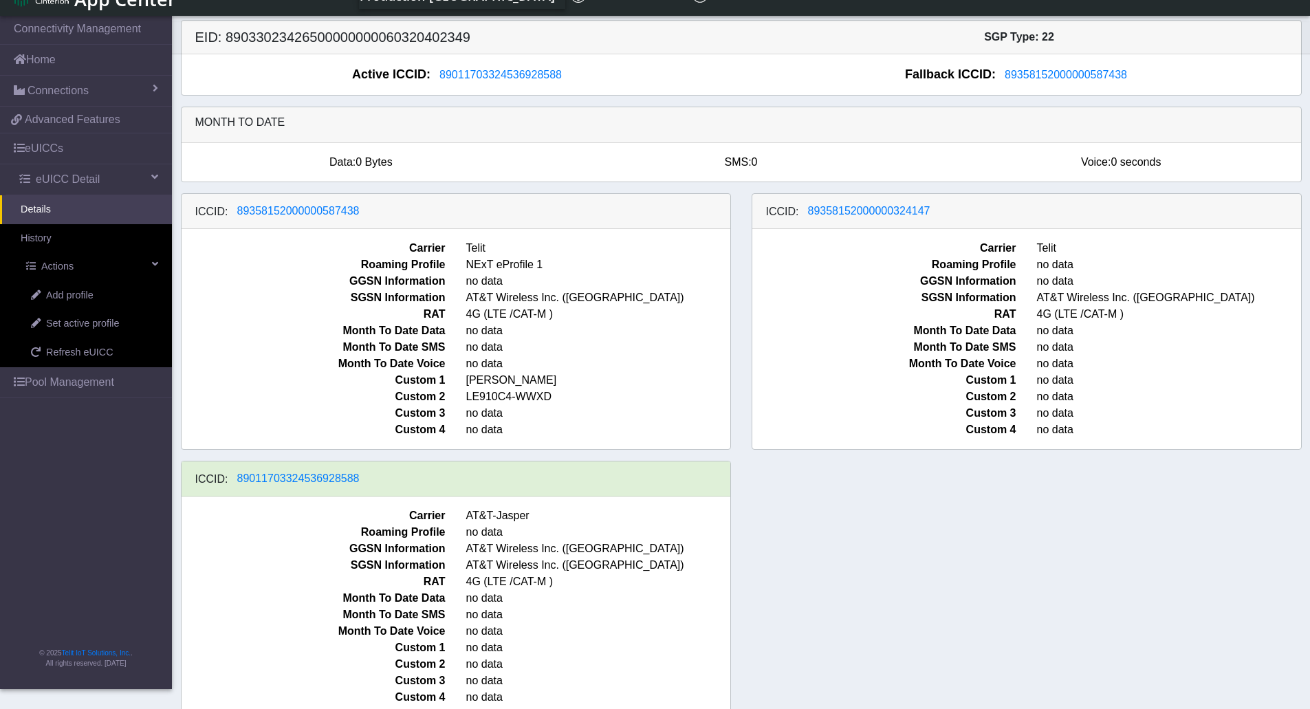
scroll to position [8, 0]
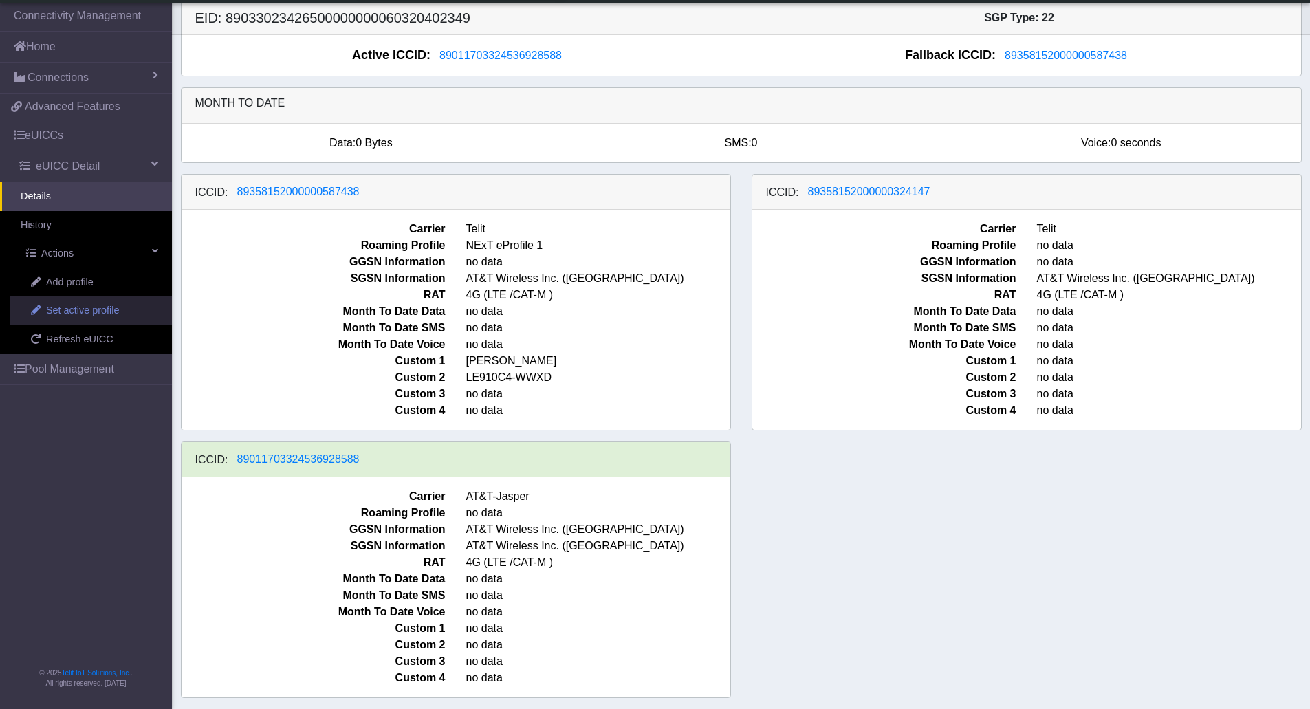
click at [77, 311] on span "Set active profile" at bounding box center [82, 310] width 73 height 15
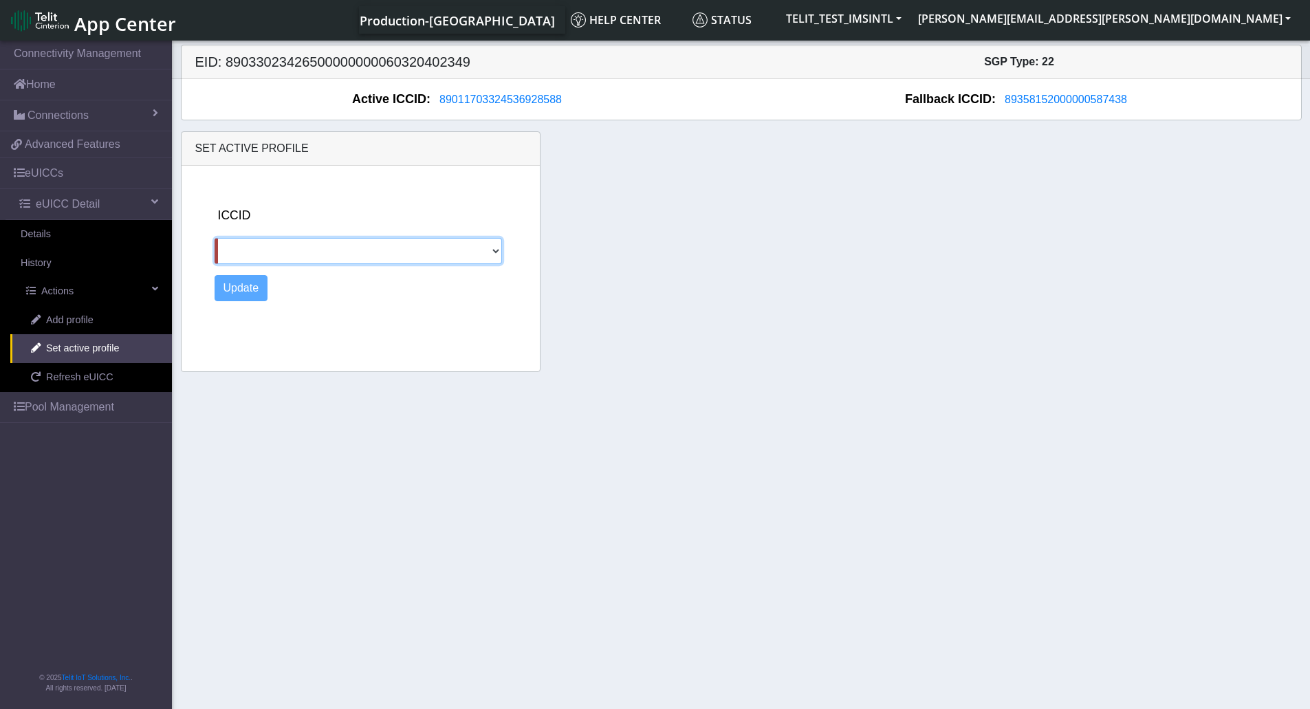
click at [488, 263] on select "89358152000000587438 89358152000000324147" at bounding box center [359, 251] width 288 height 26
select select "89358152000000587438"
click at [215, 238] on select "89358152000000587438 89358152000000324147" at bounding box center [359, 251] width 288 height 26
click at [235, 289] on button "Update" at bounding box center [242, 288] width 54 height 26
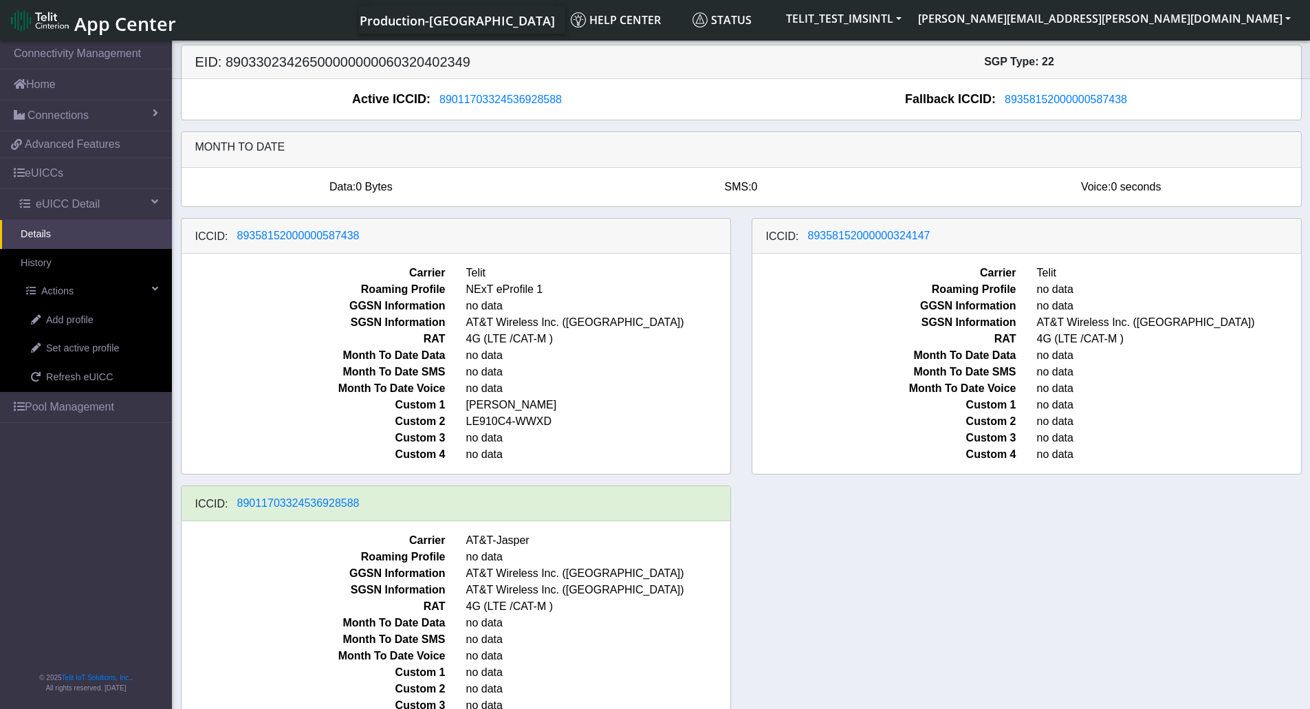
click at [910, 582] on div "ICCID: [TECHNICAL_ID] Carrier Telit Roaming Profile NExT eProfile 1 GGSN Inform…" at bounding box center [741, 485] width 1141 height 535
click at [841, 542] on div "ICCID: [TECHNICAL_ID] Carrier Telit Roaming Profile NExT eProfile 1 GGSN Inform…" at bounding box center [741, 485] width 1141 height 535
click at [894, 522] on div "ICCID: 89358152000000587438 Carrier Telit Roaming Profile NExT eProfile 1 GGSN …" at bounding box center [741, 485] width 1141 height 535
click at [789, 69] on div "SGP Type: 22" at bounding box center [1019, 62] width 556 height 17
click at [799, 584] on div "ICCID: 89358152000000587438 Carrier Telit Roaming Profile NExT eProfile 1 GGSN …" at bounding box center [741, 485] width 1141 height 535
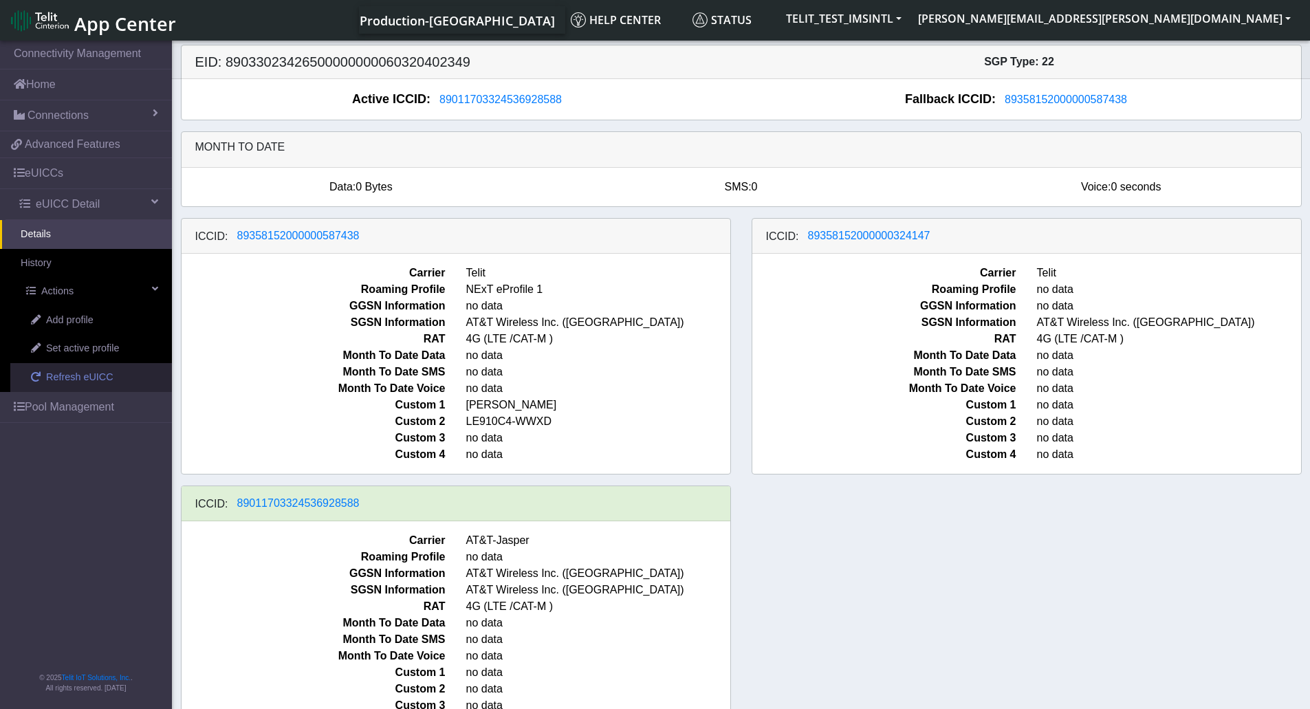
click at [87, 377] on span "Refresh eUICC" at bounding box center [79, 377] width 67 height 15
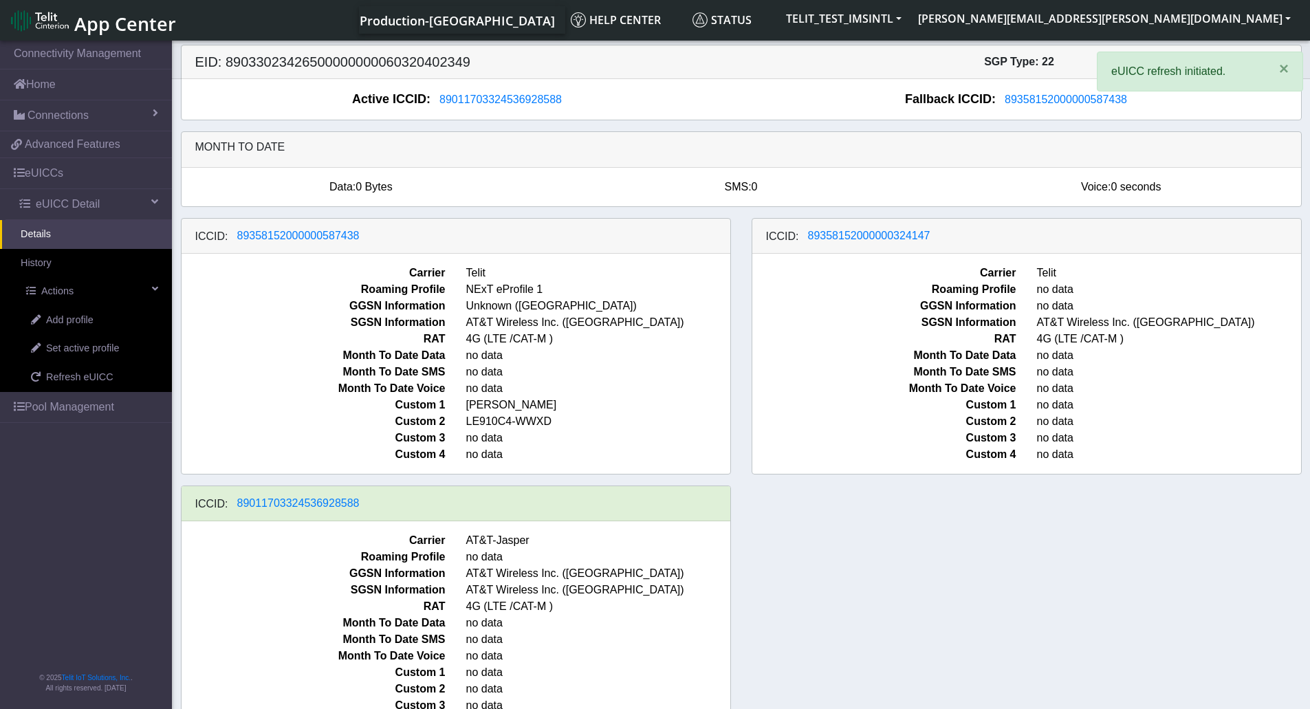
click at [795, 534] on div "ICCID: [TECHNICAL_ID] Carrier Telit Roaming Profile NExT eProfile 1 GGSN Inform…" at bounding box center [741, 485] width 1141 height 535
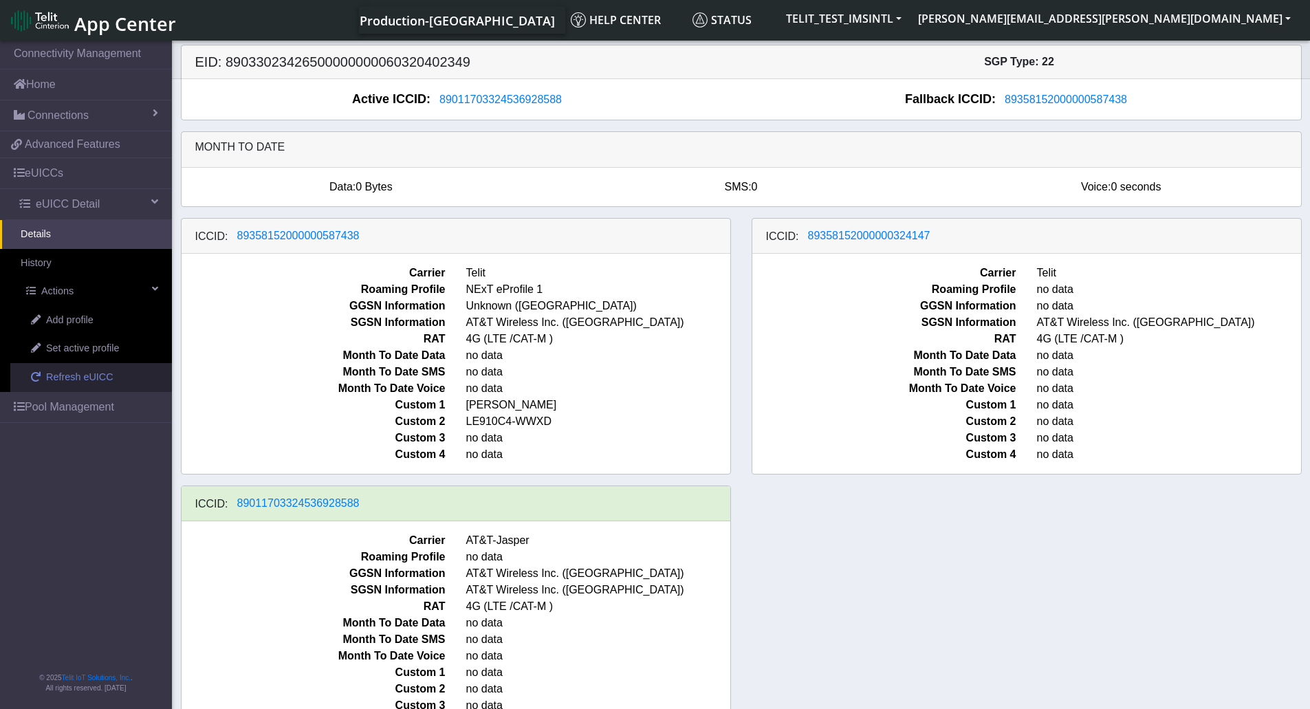
click at [87, 377] on span "Refresh eUICC" at bounding box center [79, 377] width 67 height 15
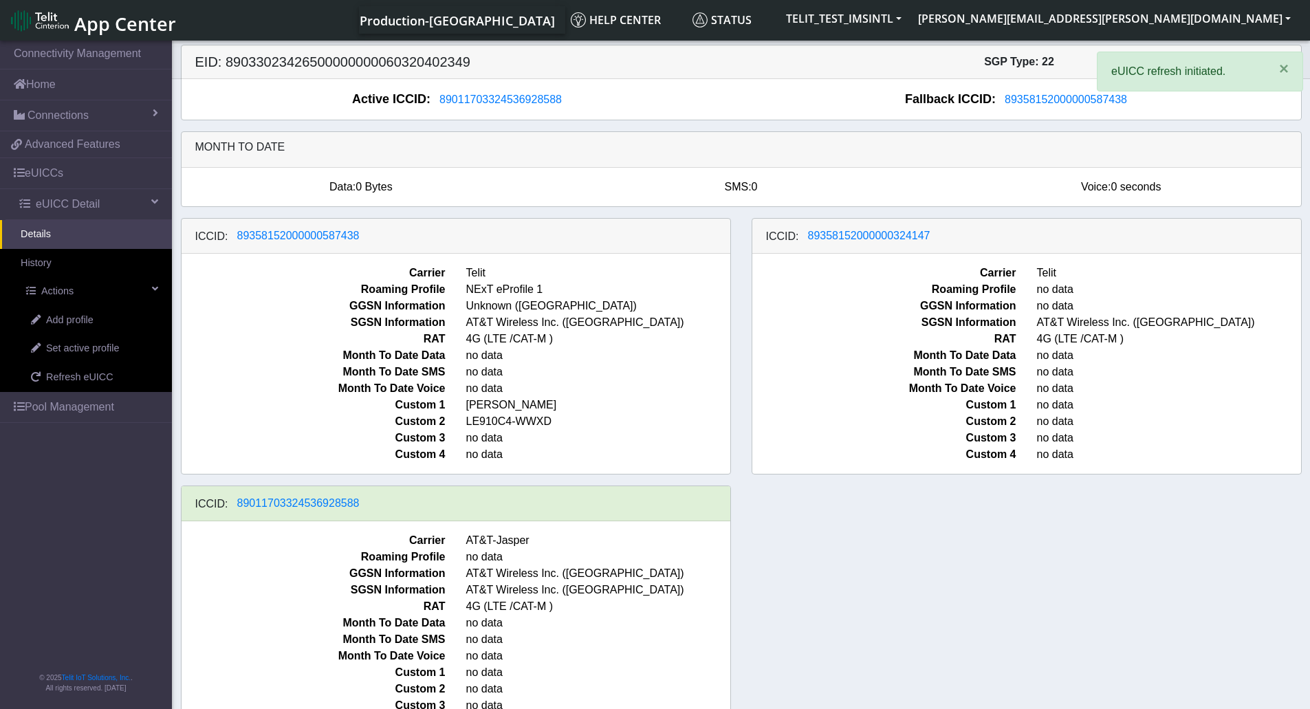
click at [827, 553] on div "ICCID: [TECHNICAL_ID] Carrier Telit Roaming Profile NExT eProfile 1 GGSN Inform…" at bounding box center [741, 485] width 1141 height 535
click at [1112, 589] on div "ICCID: 89358152000000587438 Carrier Telit Roaming Profile NExT eProfile 1 GGSN …" at bounding box center [741, 485] width 1141 height 535
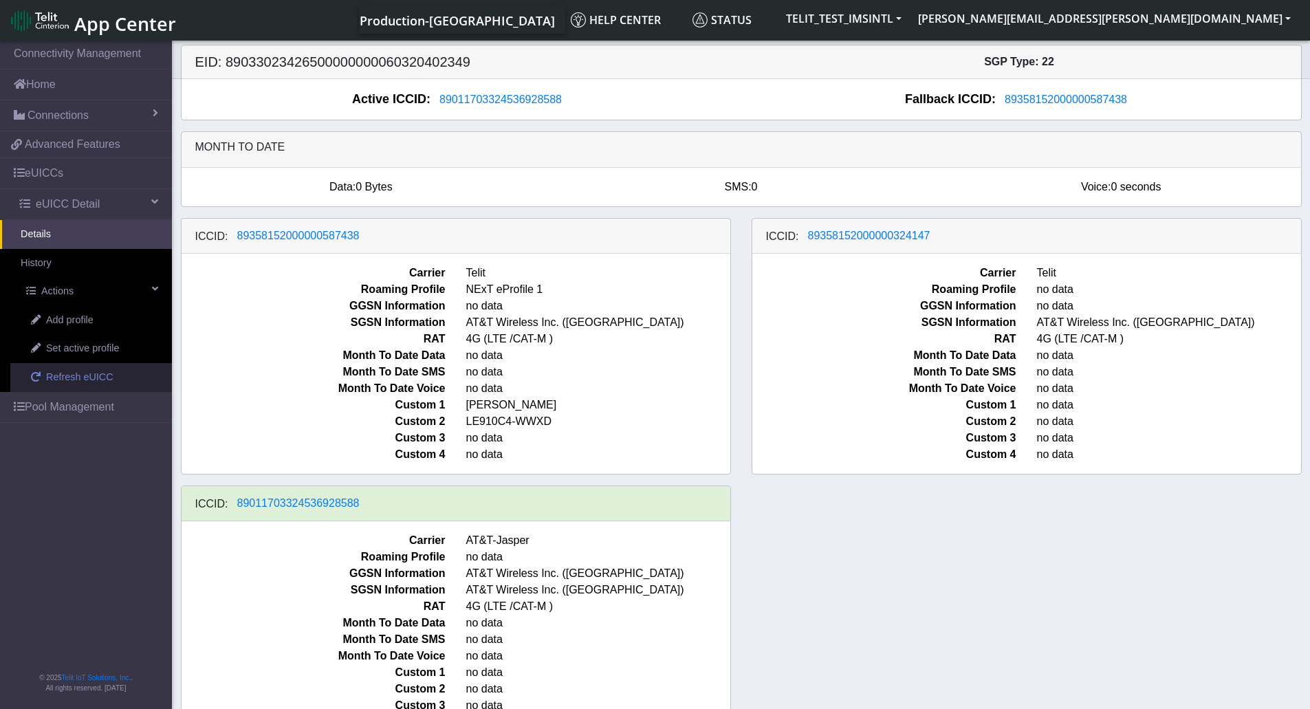
click at [75, 380] on span "Refresh eUICC" at bounding box center [79, 377] width 67 height 15
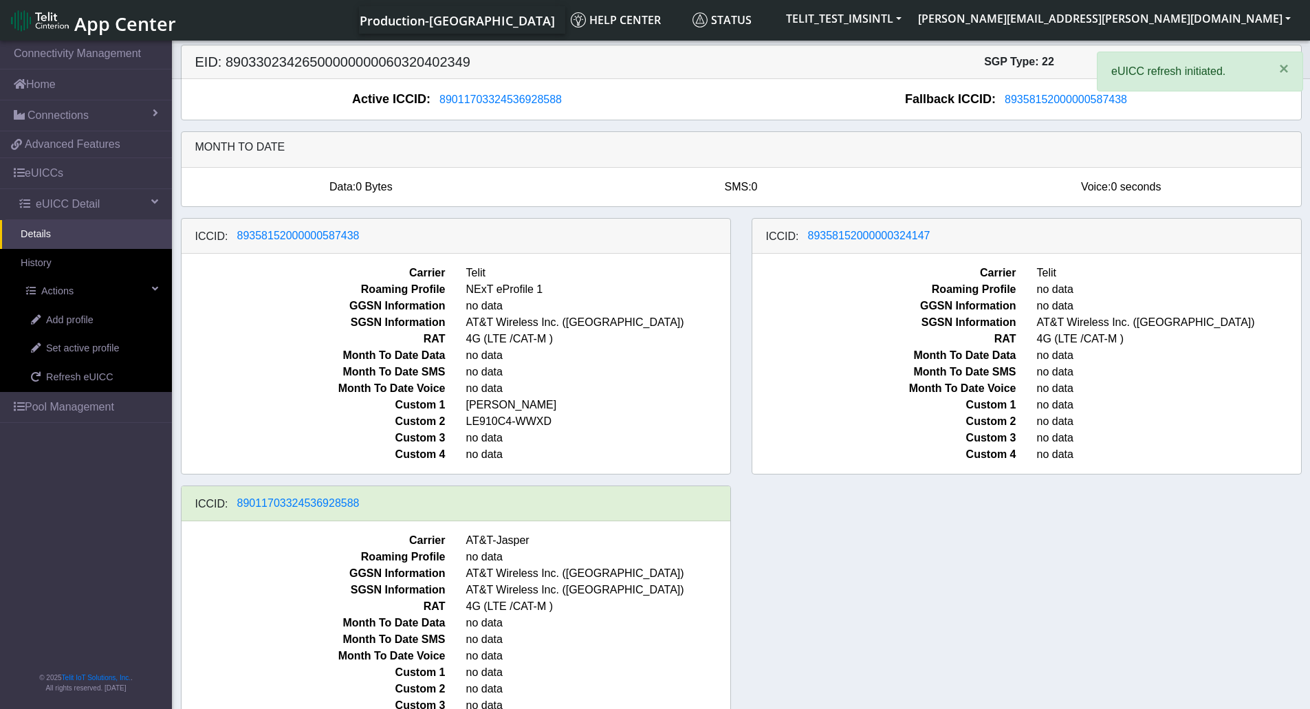
click at [869, 575] on div "ICCID: 89358152000000587438 Carrier Telit Roaming Profile NExT eProfile 1 GGSN …" at bounding box center [741, 485] width 1141 height 535
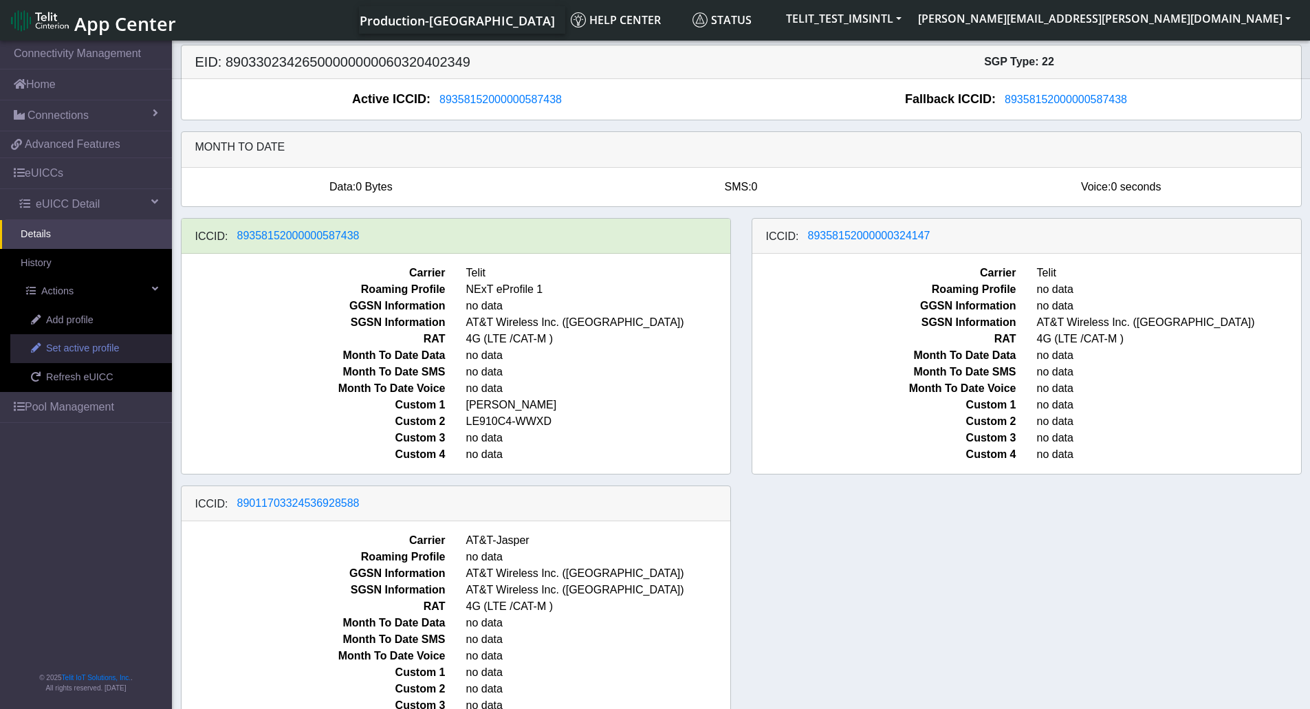
click at [58, 355] on span "Set active profile" at bounding box center [82, 348] width 73 height 15
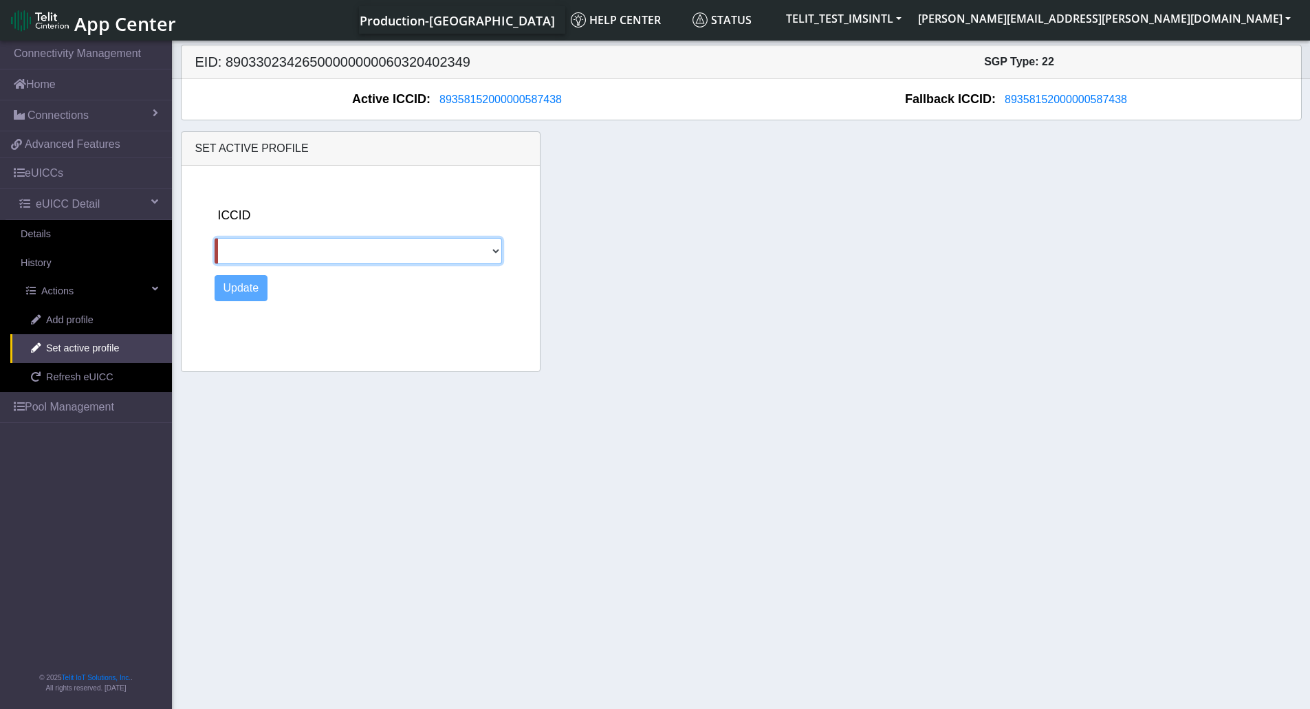
click at [489, 251] on select "89358152000000324147 89011703324536928588" at bounding box center [359, 251] width 288 height 26
select select "89358152000000324147"
click at [215, 238] on select "89358152000000324147 89011703324536928588" at bounding box center [359, 251] width 288 height 26
click at [239, 297] on button "Update" at bounding box center [242, 288] width 54 height 26
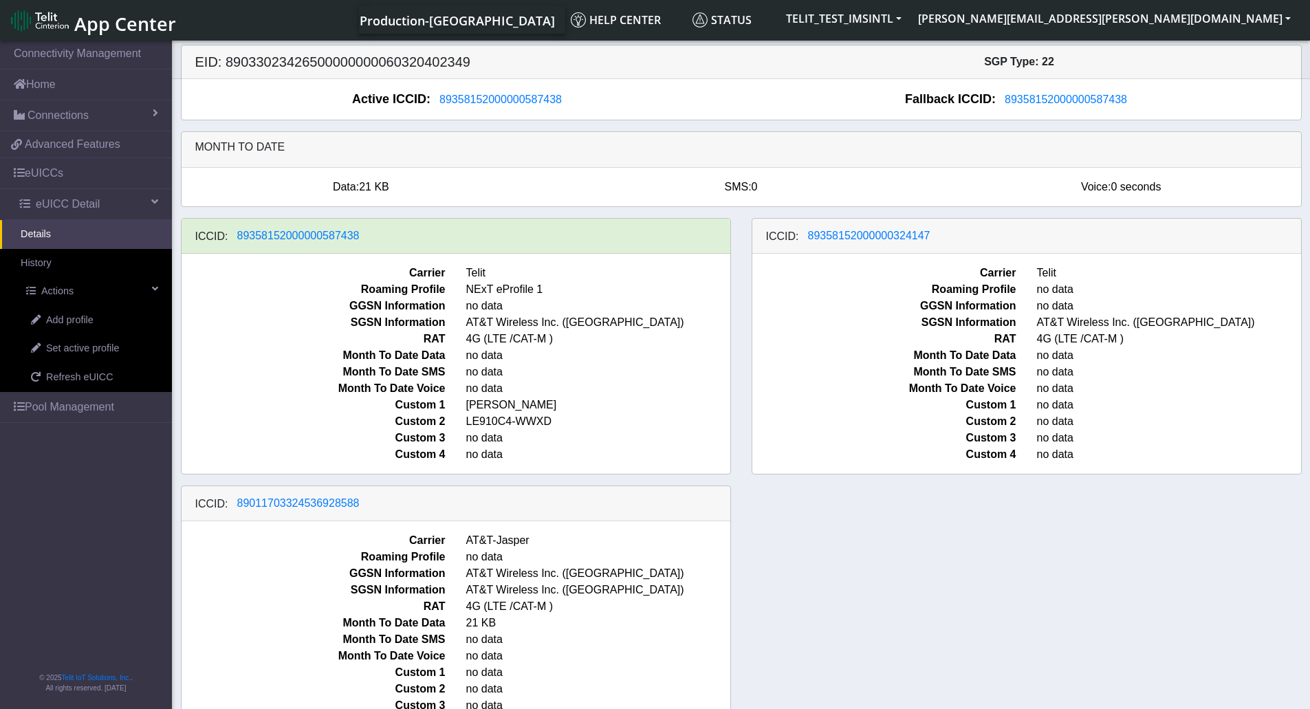
click at [839, 546] on div "ICCID: [TECHNICAL_ID] Carrier Telit Roaming Profile NExT eProfile 1 GGSN Inform…" at bounding box center [741, 485] width 1141 height 535
click at [68, 381] on span "Refresh eUICC" at bounding box center [79, 377] width 67 height 15
click at [965, 538] on div "ICCID: [TECHNICAL_ID] Carrier Telit Roaming Profile NExT eProfile 1 GGSN Inform…" at bounding box center [741, 485] width 1141 height 535
click at [74, 371] on span "Refresh eUICC" at bounding box center [79, 377] width 67 height 15
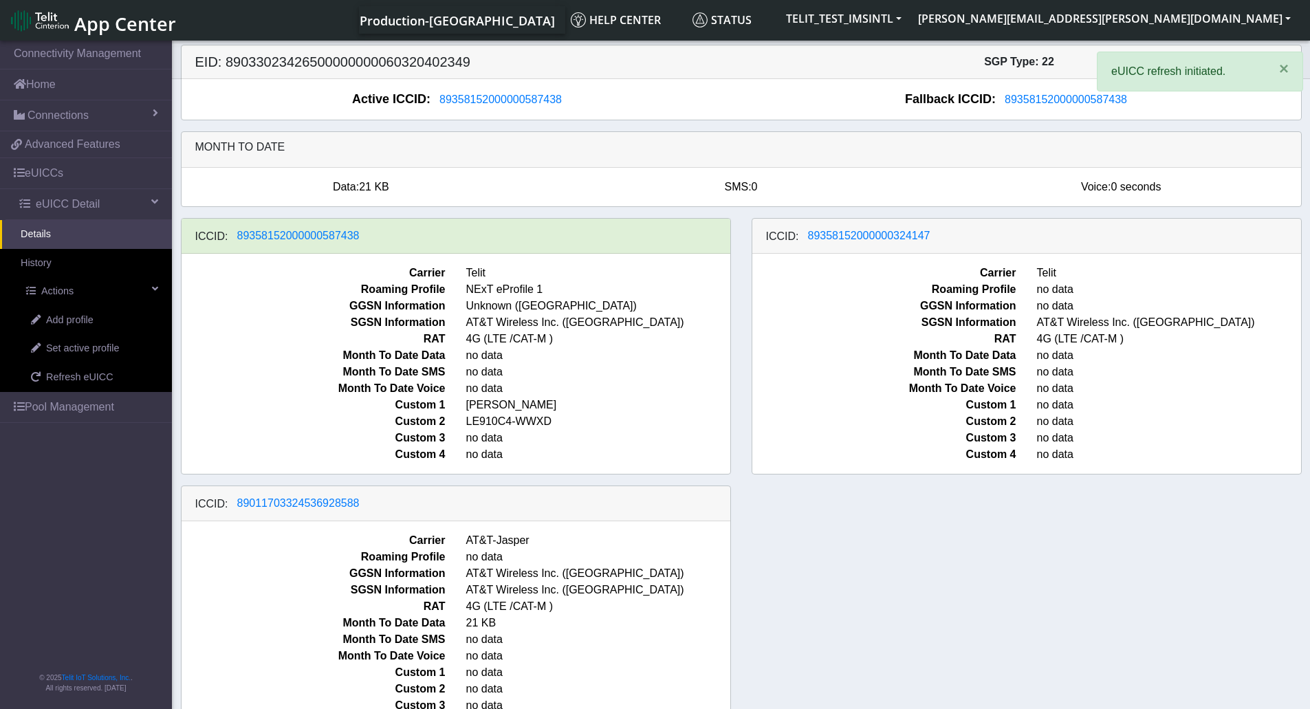
click at [890, 536] on div "ICCID: [TECHNICAL_ID] Carrier Telit Roaming Profile NExT eProfile 1 GGSN Inform…" at bounding box center [741, 485] width 1141 height 535
click at [949, 613] on div "ICCID: [TECHNICAL_ID] Carrier Telit Roaming Profile NExT eProfile 1 GGSN Inform…" at bounding box center [741, 485] width 1141 height 535
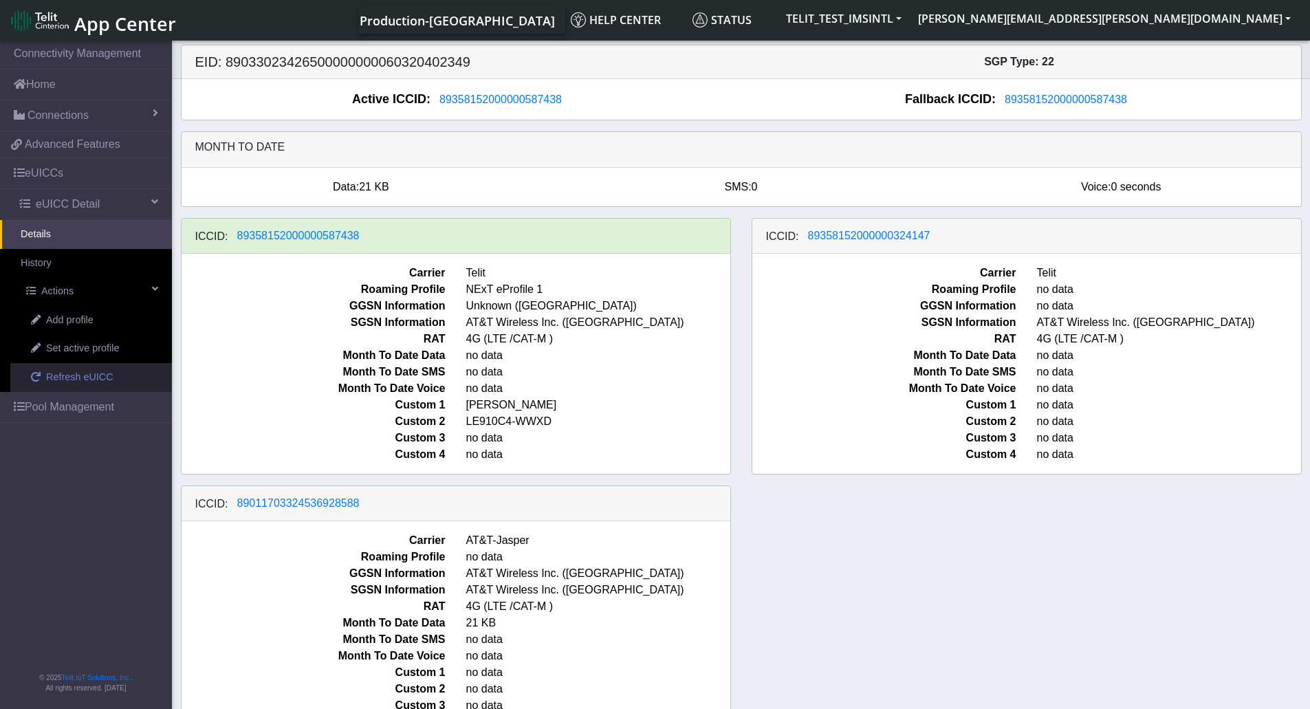
click at [87, 384] on span "Refresh eUICC" at bounding box center [79, 377] width 67 height 15
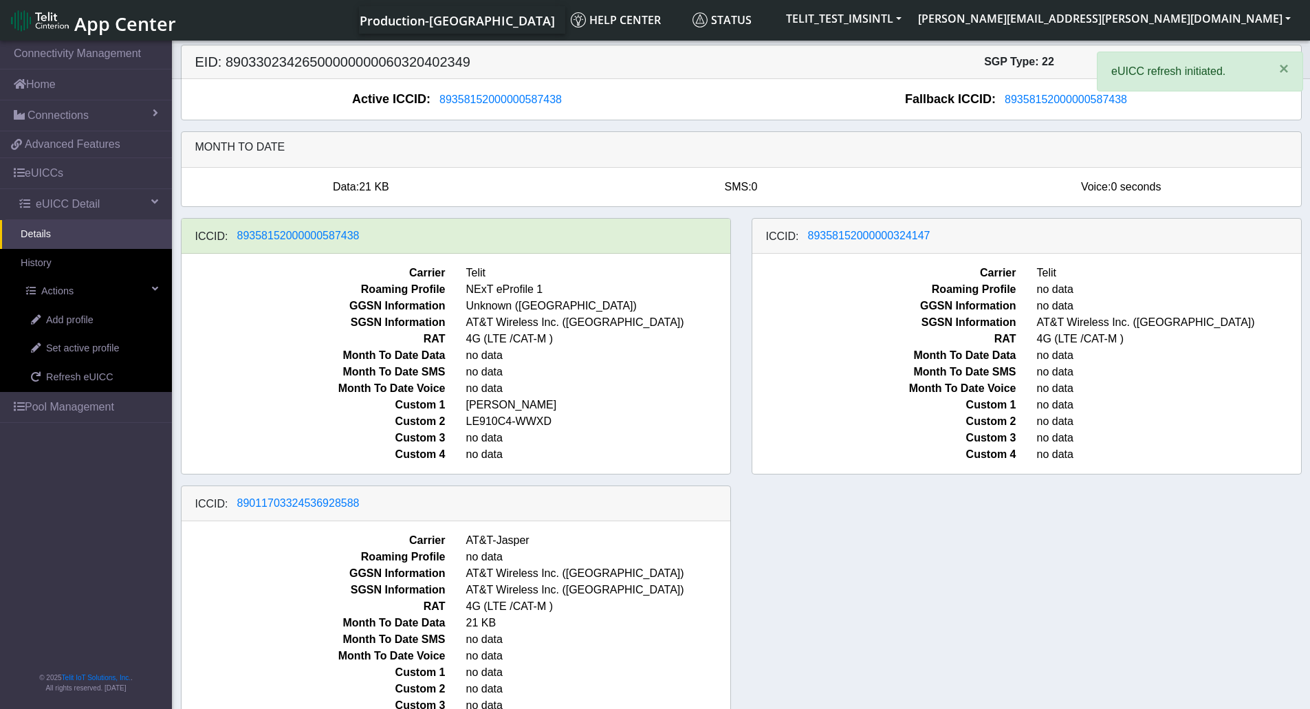
click at [1033, 531] on div "ICCID: [TECHNICAL_ID] Carrier Telit Roaming Profile NExT eProfile 1 GGSN Inform…" at bounding box center [741, 485] width 1141 height 535
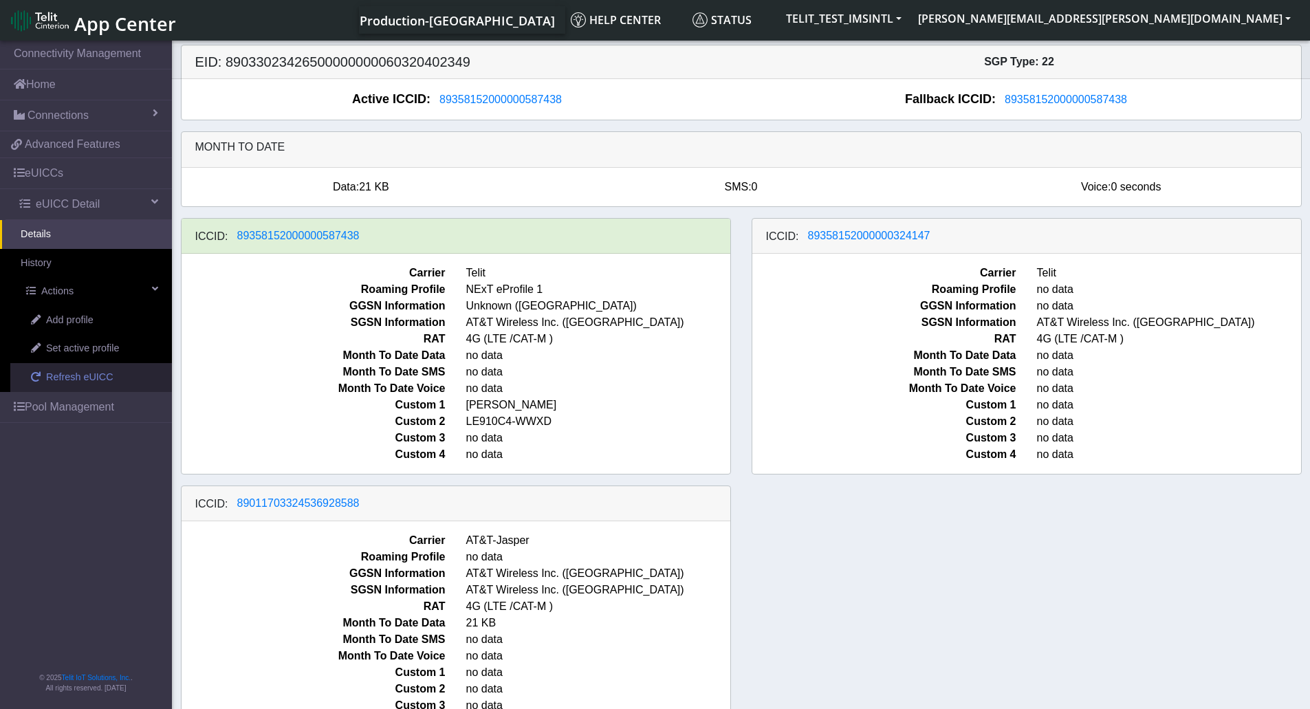
click at [72, 382] on span "Refresh eUICC" at bounding box center [79, 377] width 67 height 15
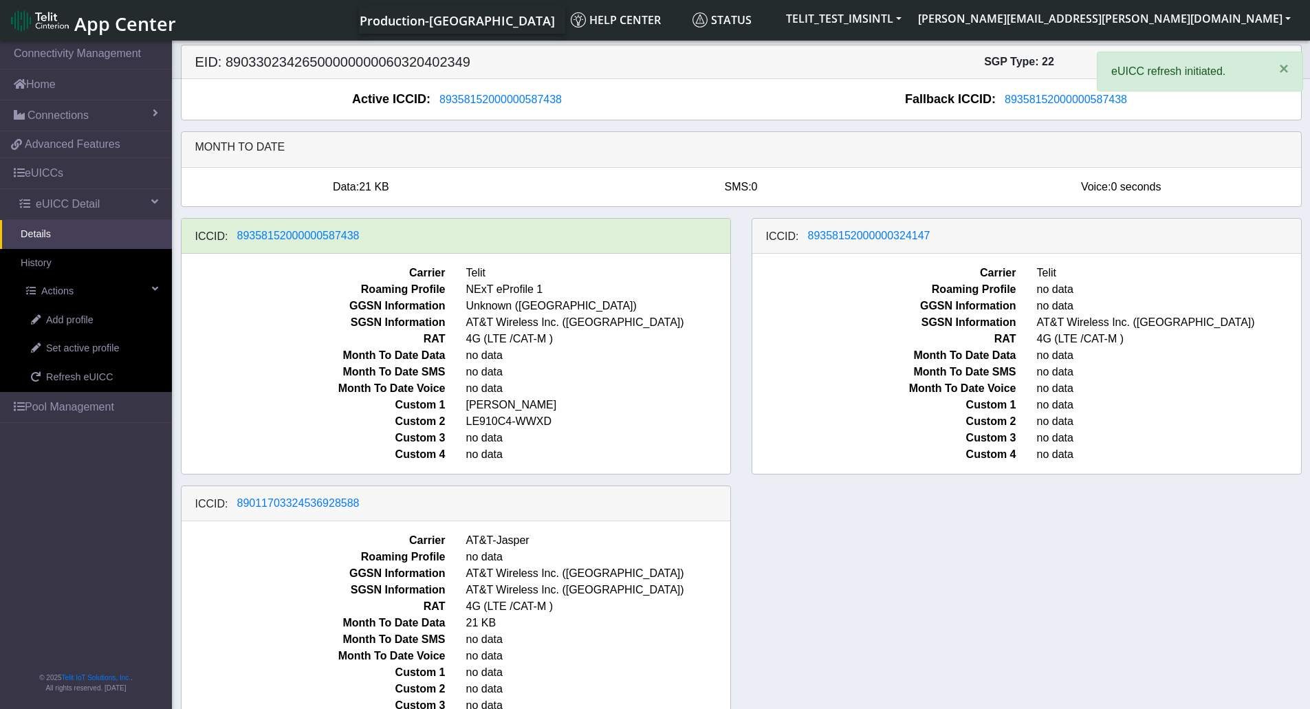
click at [905, 615] on div "ICCID: [TECHNICAL_ID] Carrier Telit Roaming Profile NExT eProfile 1 GGSN Inform…" at bounding box center [741, 485] width 1141 height 535
click at [886, 515] on div "ICCID: 89358152000000587438 Carrier Telit Roaming Profile NExT eProfile 1 GGSN …" at bounding box center [741, 485] width 1141 height 535
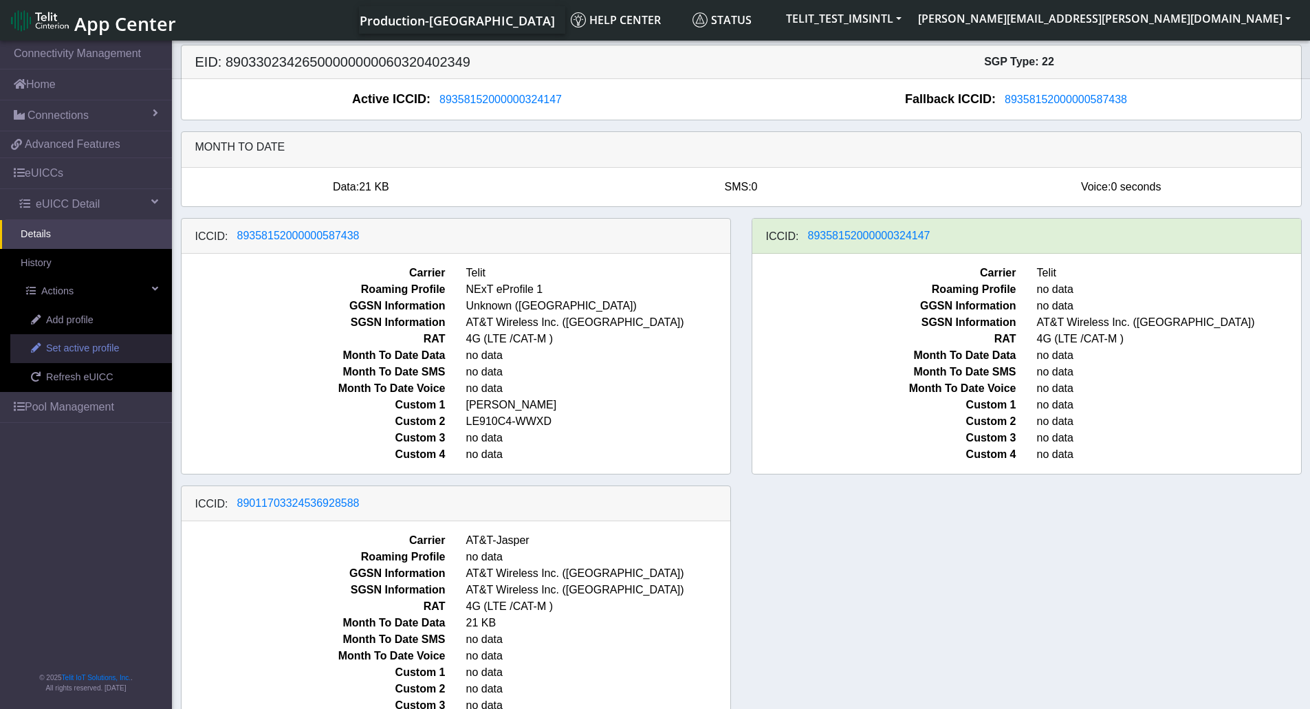
click at [96, 354] on span "Set active profile" at bounding box center [82, 348] width 73 height 15
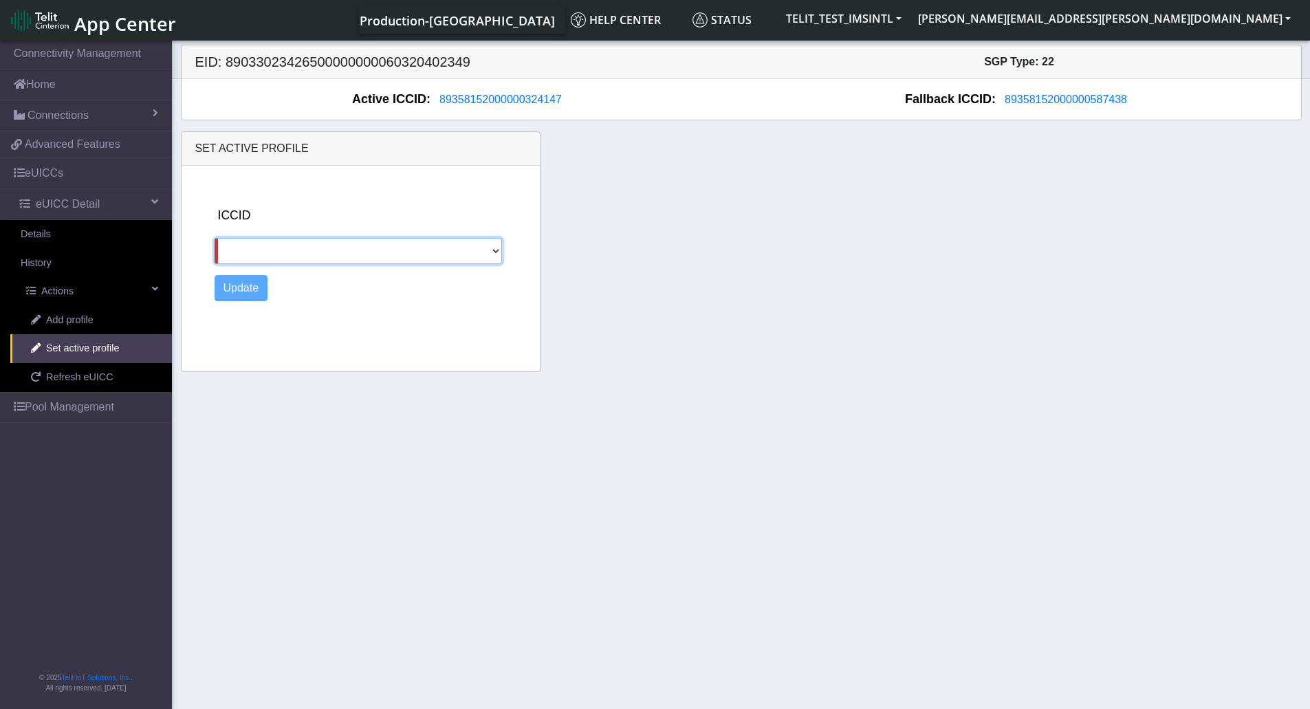
click at [316, 251] on select "89358152000000587438 89011703324536928588" at bounding box center [359, 251] width 288 height 26
click at [337, 255] on select "89358152000000587438 89011703324536928588" at bounding box center [359, 251] width 288 height 26
select select "89011703324536928588"
click at [215, 238] on select "89358152000000587438 89011703324536928588" at bounding box center [359, 251] width 288 height 26
click at [228, 293] on button "Update" at bounding box center [242, 288] width 54 height 26
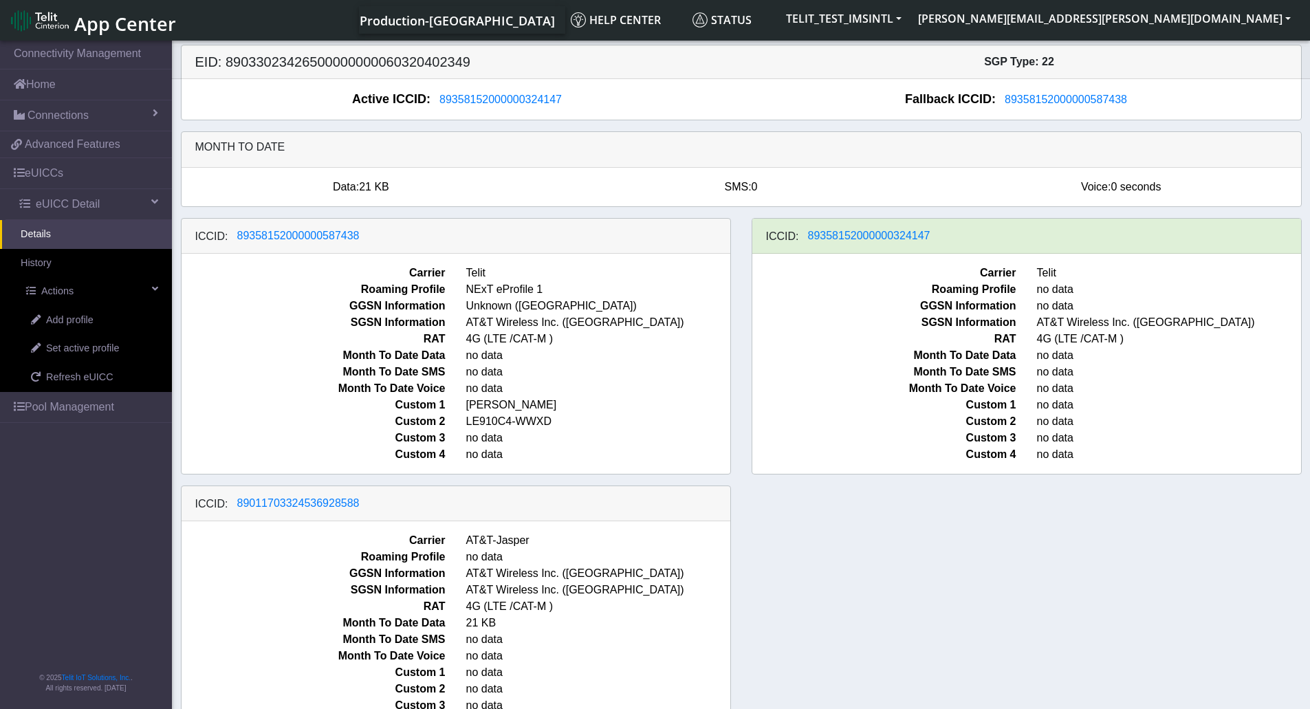
click at [903, 624] on div "ICCID: [TECHNICAL_ID] Carrier Telit Roaming Profile NExT eProfile 1 GGSN Inform…" at bounding box center [741, 485] width 1141 height 535
click at [84, 382] on span "Refresh eUICC" at bounding box center [79, 377] width 67 height 15
click at [906, 512] on div "ICCID: [TECHNICAL_ID] Carrier Telit Roaming Profile NExT eProfile 1 GGSN Inform…" at bounding box center [741, 485] width 1141 height 535
click at [1081, 563] on div "ICCID: [TECHNICAL_ID] Carrier Telit Roaming Profile NExT eProfile 1 GGSN Inform…" at bounding box center [741, 485] width 1141 height 535
click at [897, 608] on div "ICCID: [TECHNICAL_ID] Carrier Telit Roaming Profile NExT eProfile 1 GGSN Inform…" at bounding box center [741, 485] width 1141 height 535
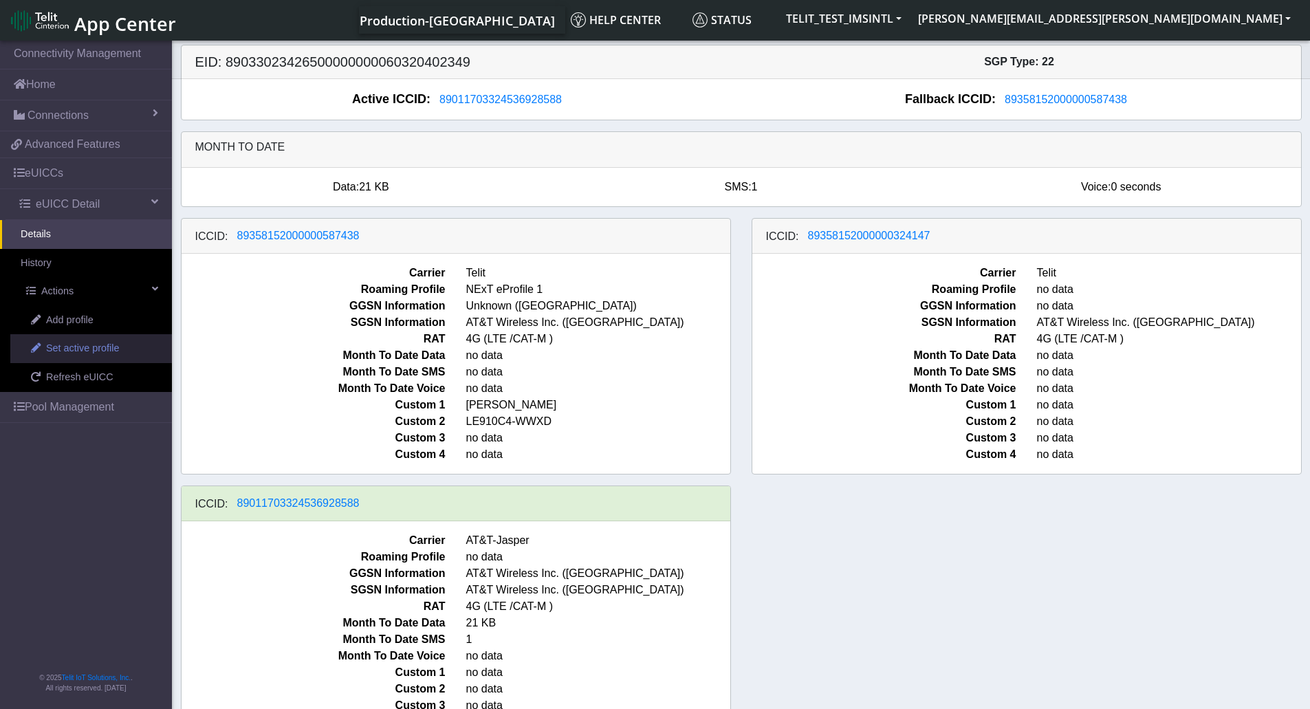
click at [84, 355] on span "Set active profile" at bounding box center [82, 348] width 73 height 15
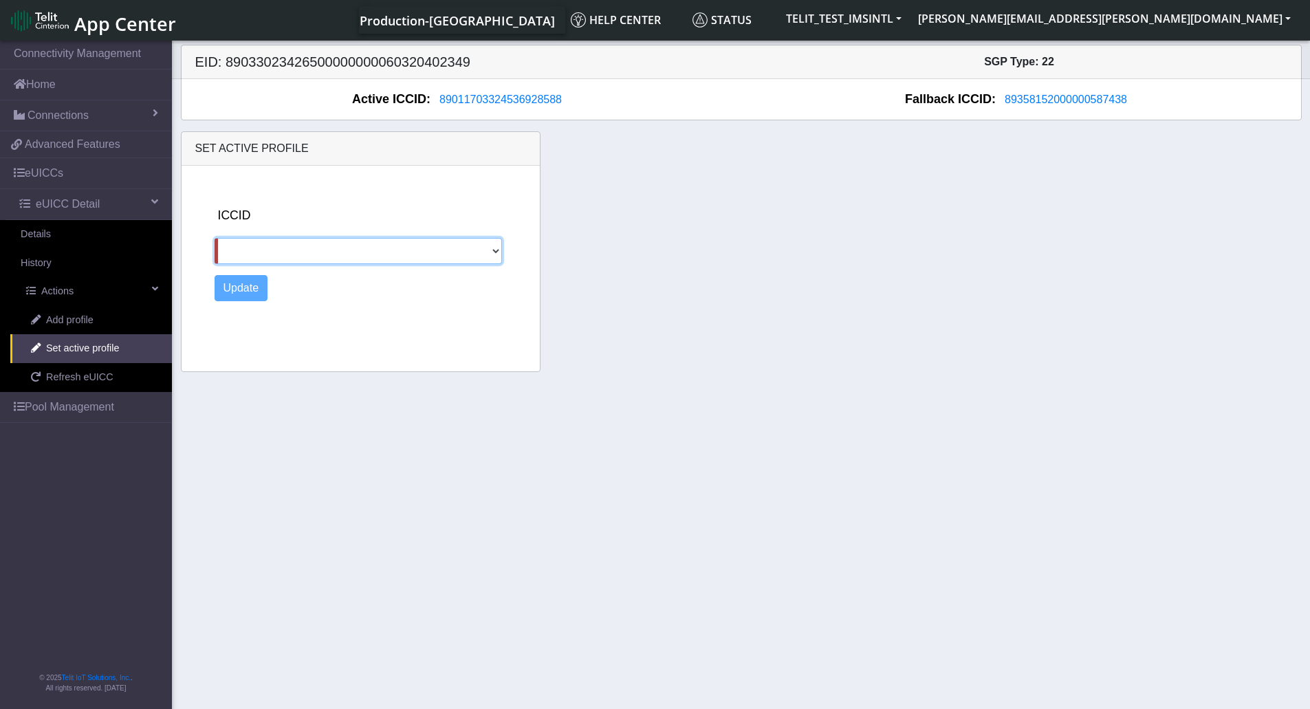
click at [390, 259] on select "89358152000000587438 89358152000000324147" at bounding box center [359, 251] width 288 height 26
select select "89358152000000587438"
click at [215, 238] on select "89358152000000587438 89358152000000324147" at bounding box center [359, 251] width 288 height 26
click at [228, 285] on button "Update" at bounding box center [242, 288] width 54 height 26
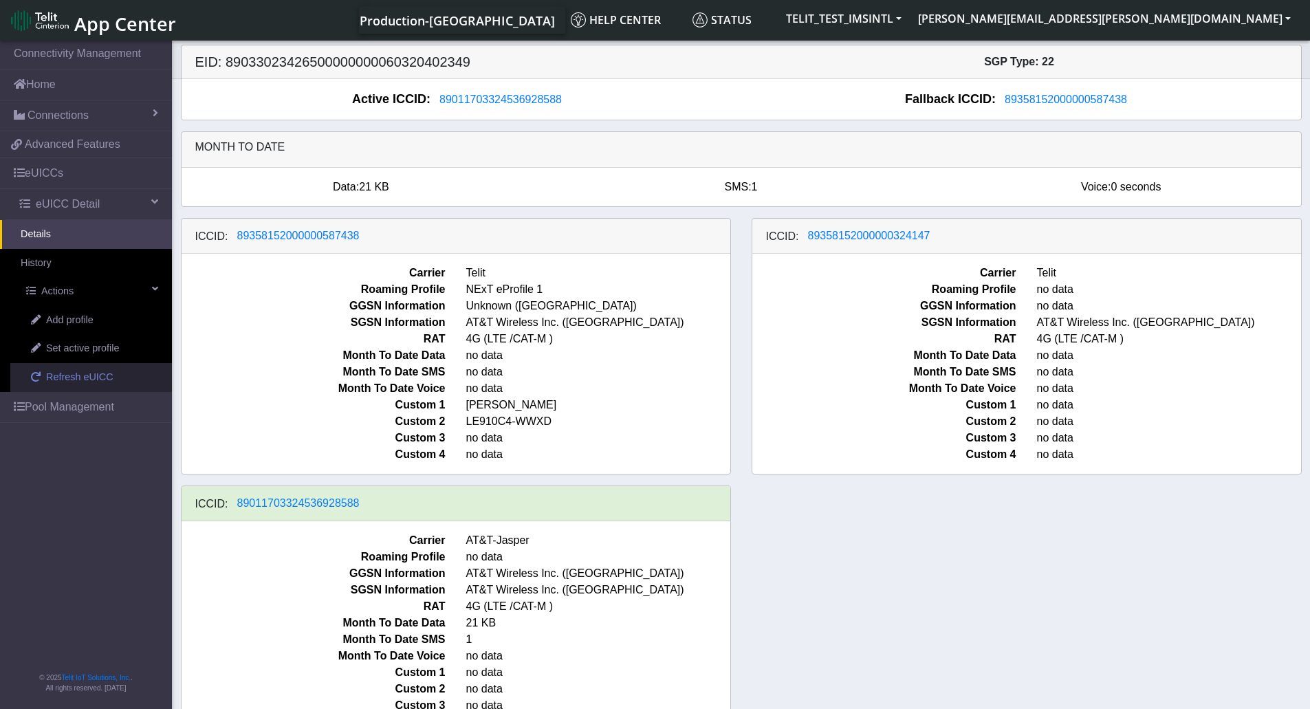
click at [64, 383] on span "Refresh eUICC" at bounding box center [79, 377] width 67 height 15
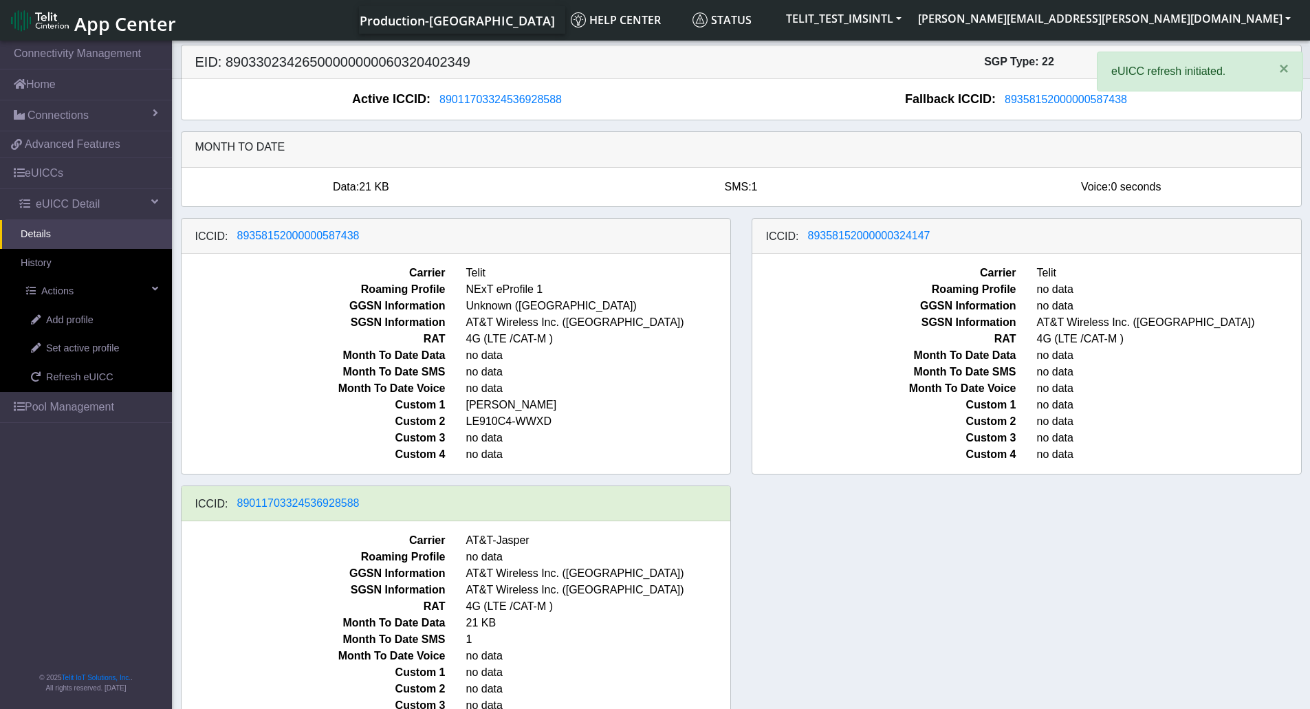
click at [1035, 548] on div "ICCID: [TECHNICAL_ID] Carrier Telit Roaming Profile NExT eProfile 1 GGSN Inform…" at bounding box center [741, 485] width 1141 height 535
click at [868, 572] on div "ICCID: [TECHNICAL_ID] Carrier Telit Roaming Profile NExT eProfile 1 GGSN Inform…" at bounding box center [741, 485] width 1141 height 535
click at [882, 578] on div "ICCID: [TECHNICAL_ID] Carrier Telit Roaming Profile NExT eProfile 1 GGSN Inform…" at bounding box center [741, 485] width 1141 height 535
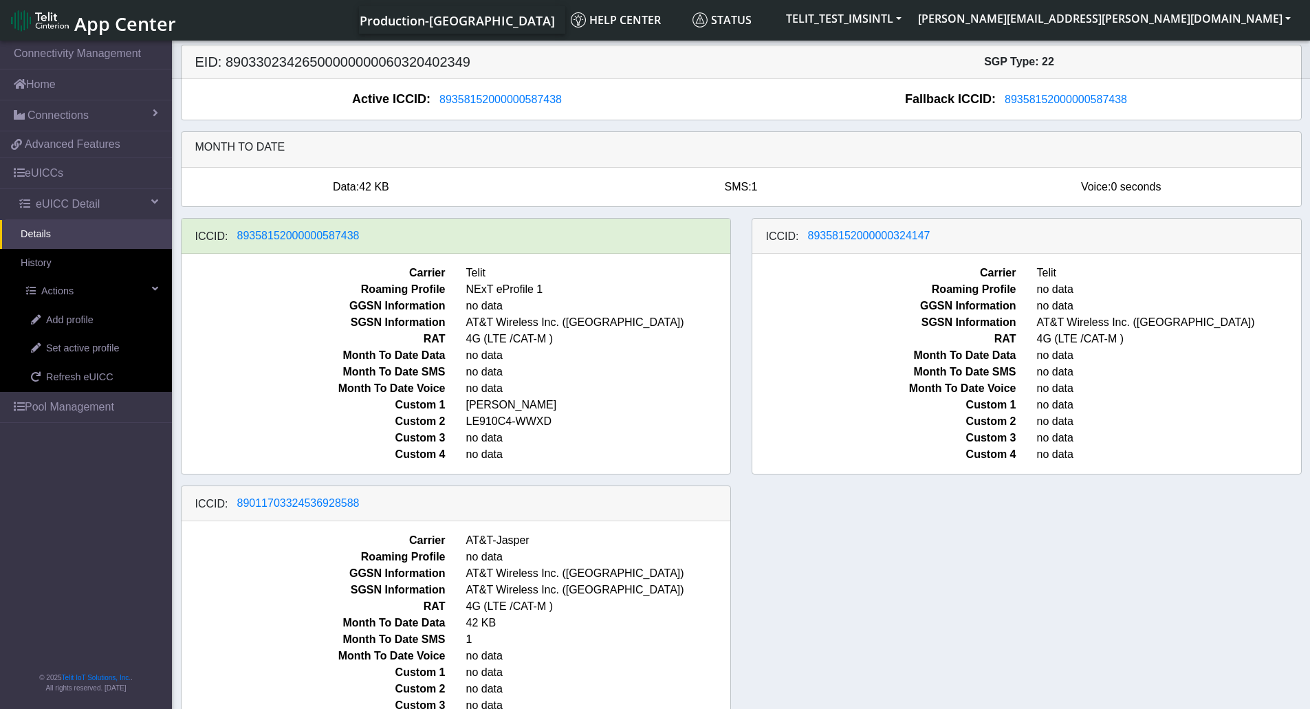
click at [822, 582] on div "ICCID: 89358152000000587438 Carrier Telit Roaming Profile NExT eProfile 1 GGSN …" at bounding box center [741, 485] width 1141 height 535
click at [932, 577] on div "ICCID: 89358152000000587438 Carrier Telit Roaming Profile NExT eProfile 1 GGSN …" at bounding box center [741, 485] width 1141 height 535
